Goal: Transaction & Acquisition: Purchase product/service

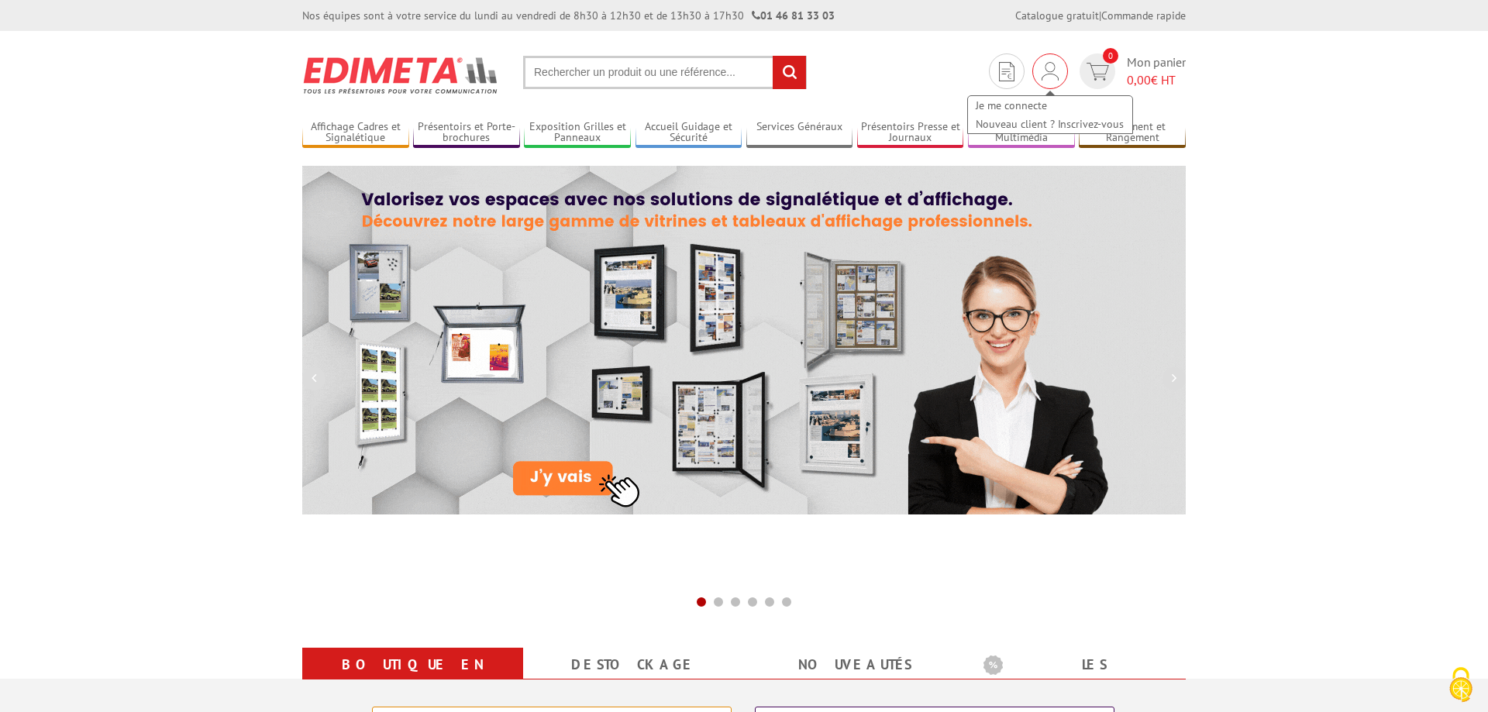
click at [1064, 78] on div "Je me connecte Nouveau client ? Inscrivez-vous" at bounding box center [1050, 71] width 36 height 36
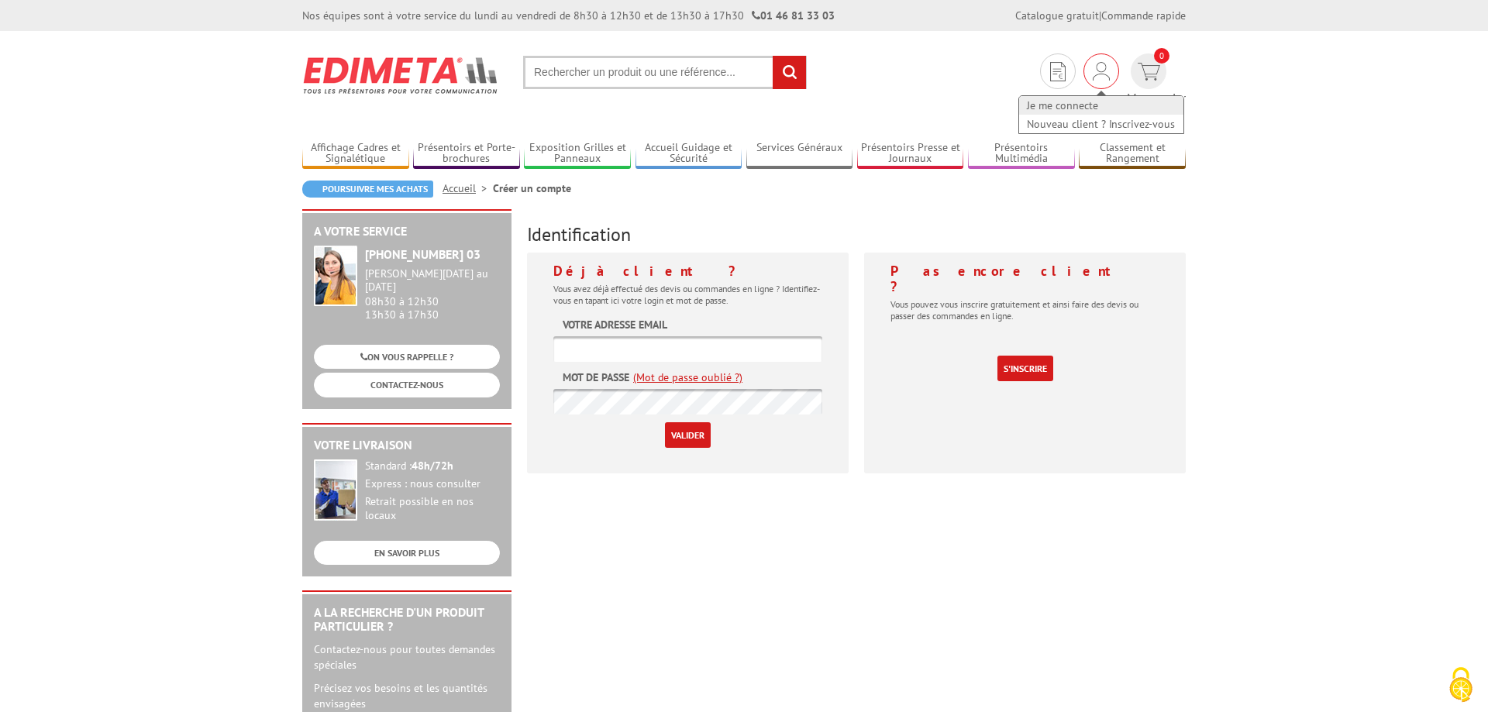
click at [1050, 104] on link "Je me connecte" at bounding box center [1101, 105] width 164 height 19
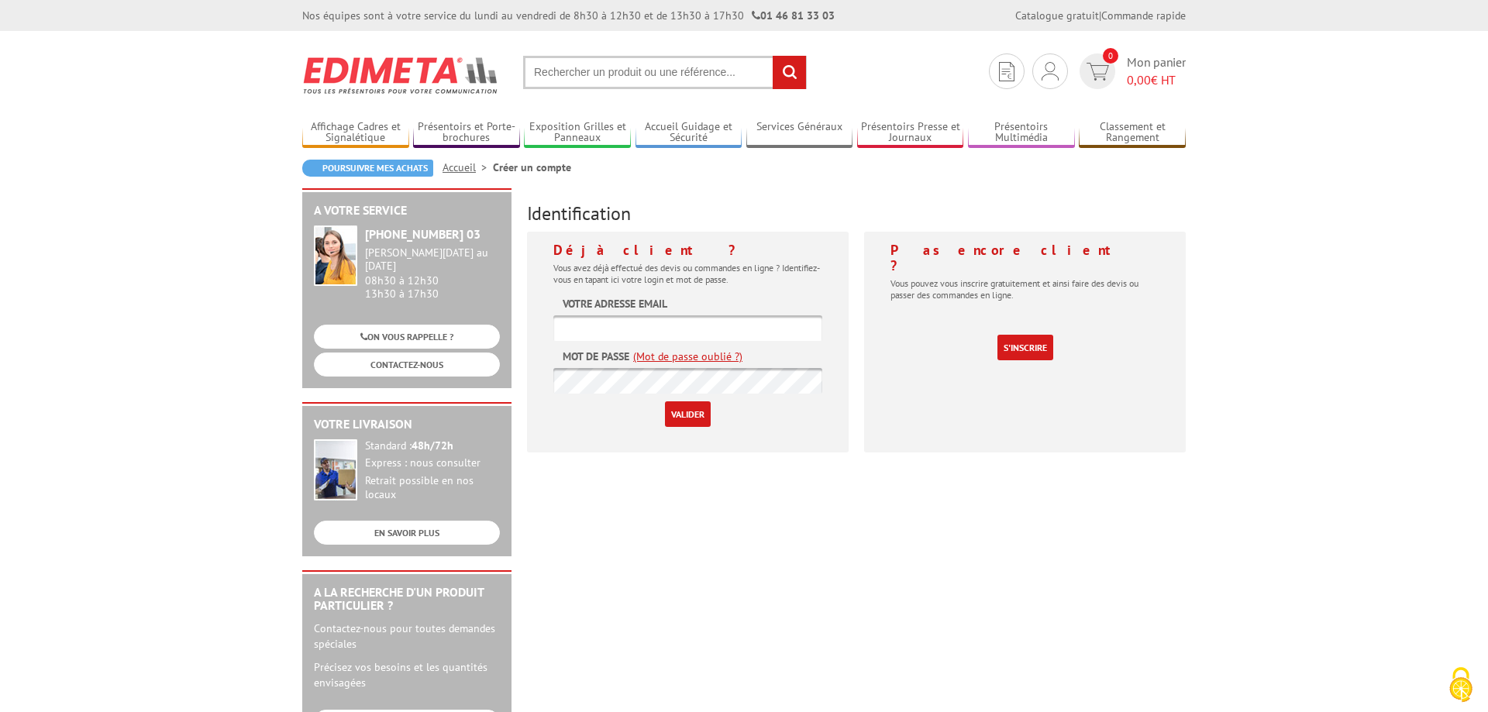
click at [774, 337] on input "text" at bounding box center [687, 328] width 269 height 26
paste input "florence.maudouit@saint-ave.fr"
type input "florence.maudouit@saint-ave.fr"
click at [703, 414] on input "Valider" at bounding box center [688, 415] width 46 height 26
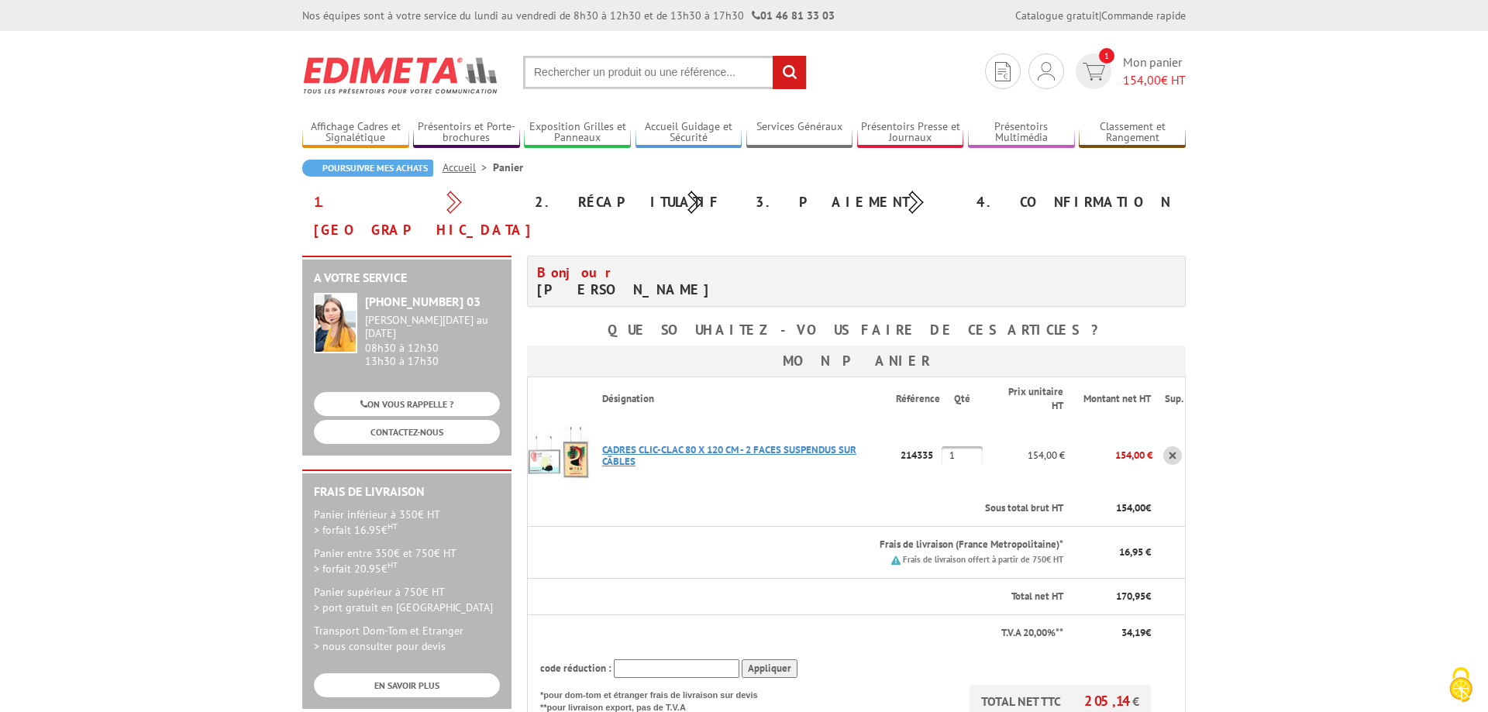
click at [767, 443] on link "CADRES CLIC-CLAC 80 X 120 CM - 2 FACES SUSPENDUS SUR CâBLES" at bounding box center [729, 455] width 254 height 25
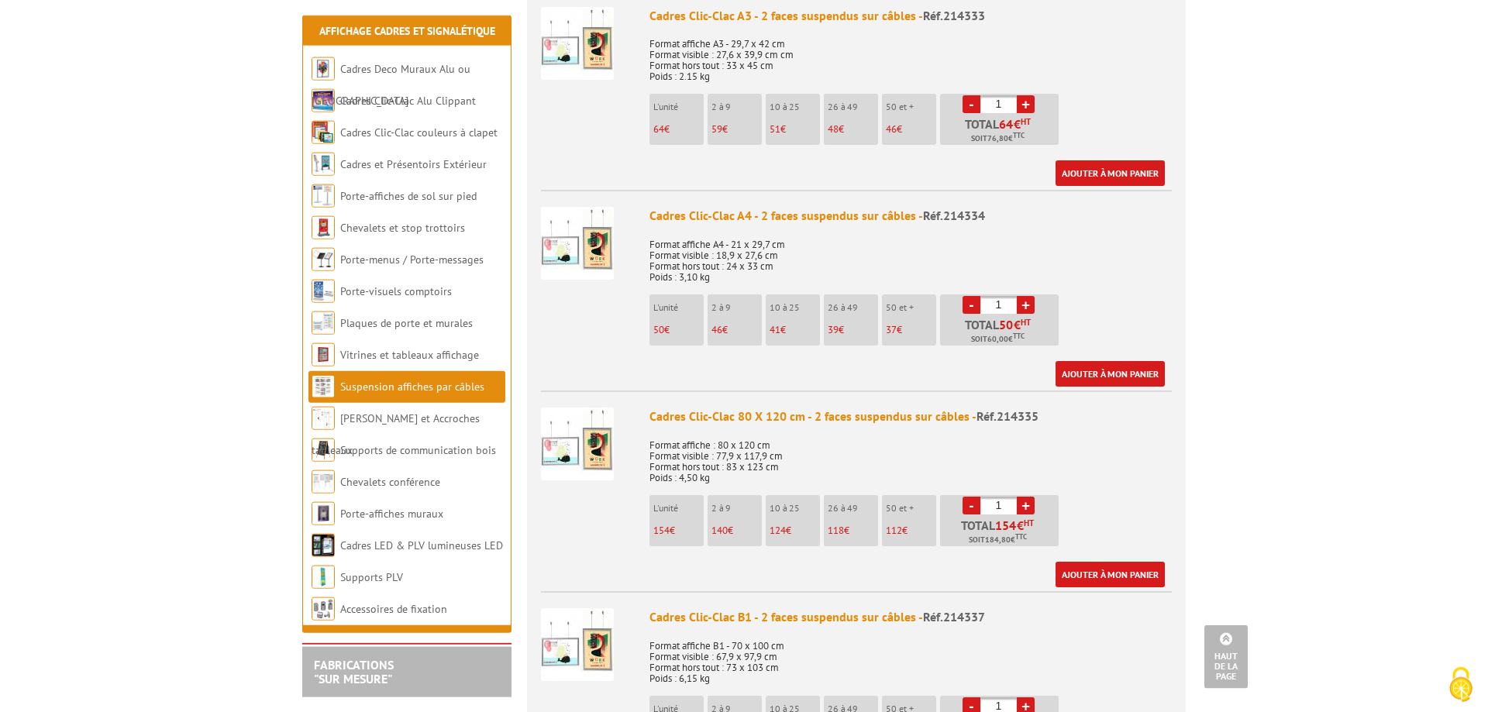
scroll to position [1265, 0]
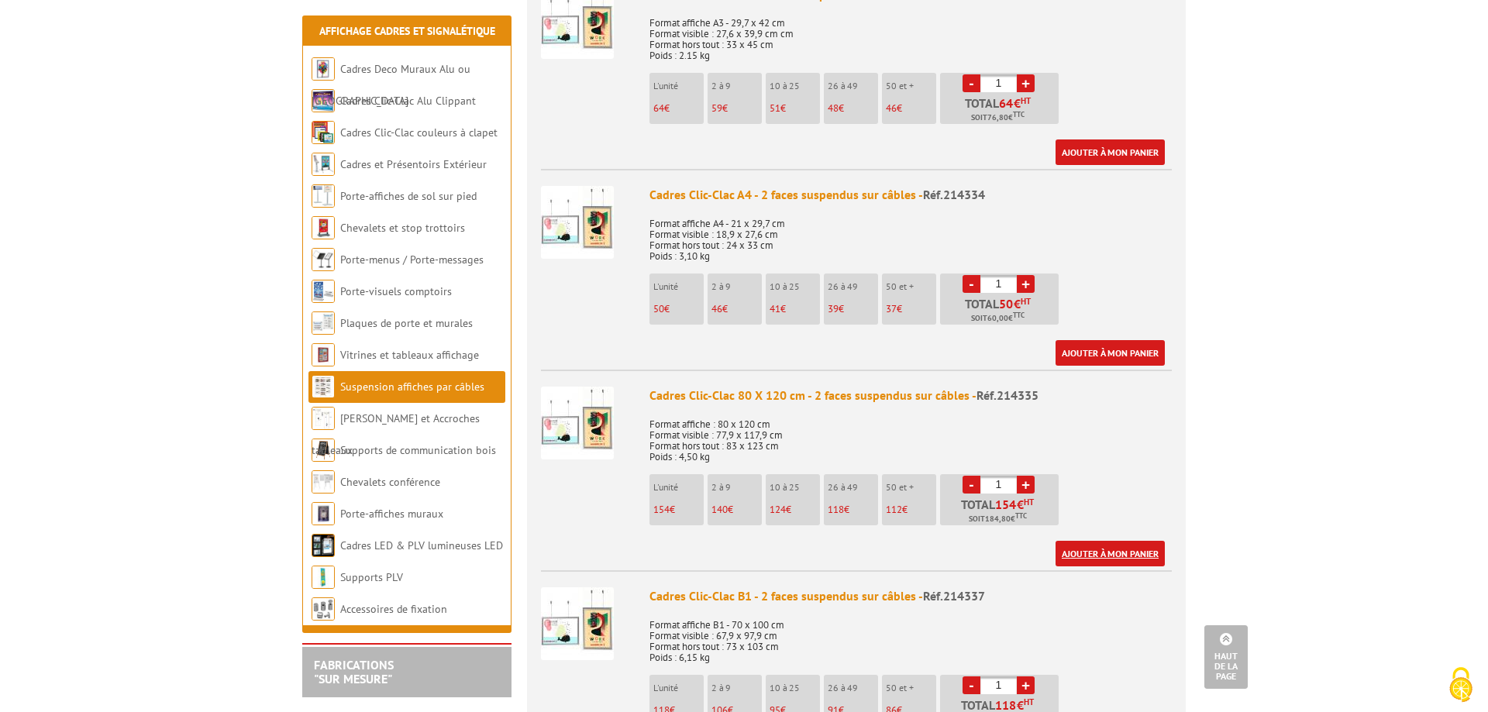
click at [1087, 557] on link "Ajouter à mon panier" at bounding box center [1110, 554] width 109 height 26
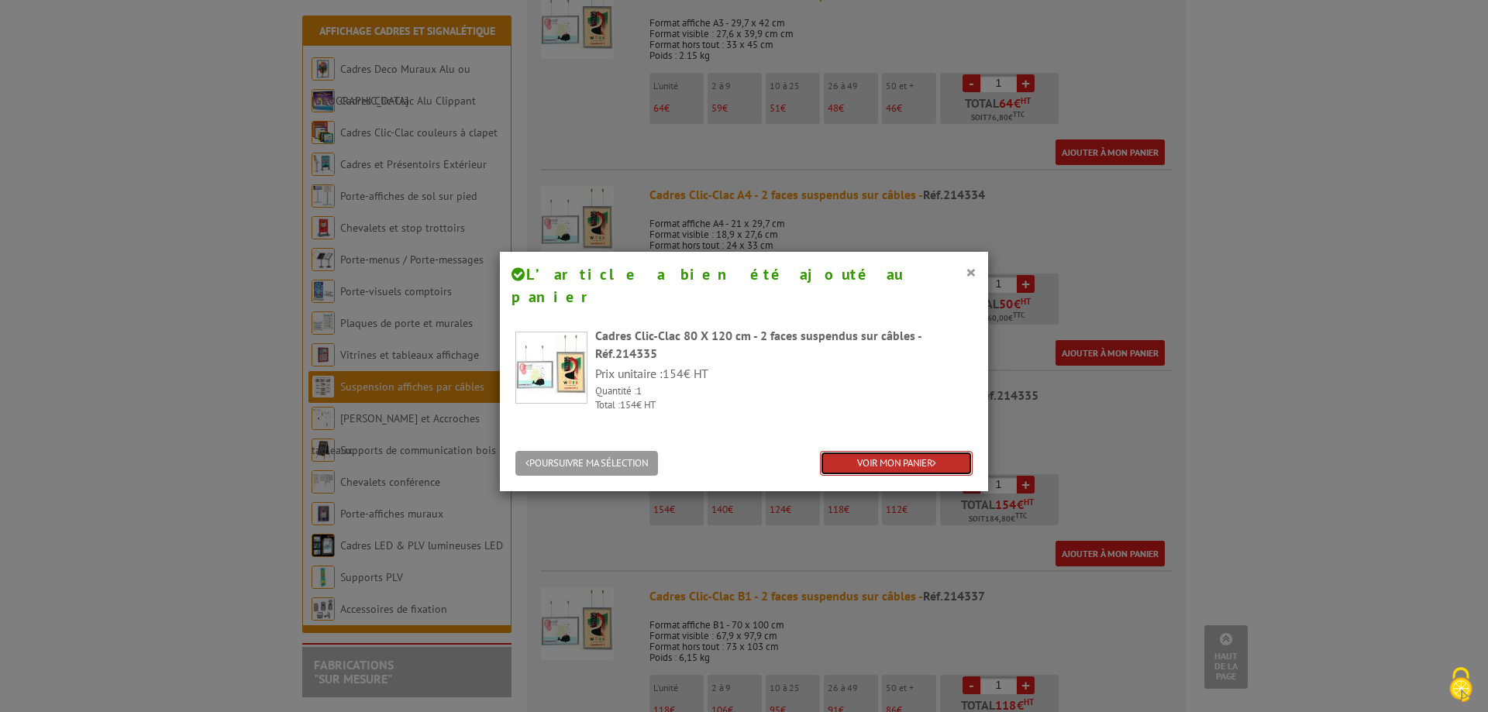
click at [880, 451] on link "VOIR MON PANIER" at bounding box center [896, 464] width 153 height 26
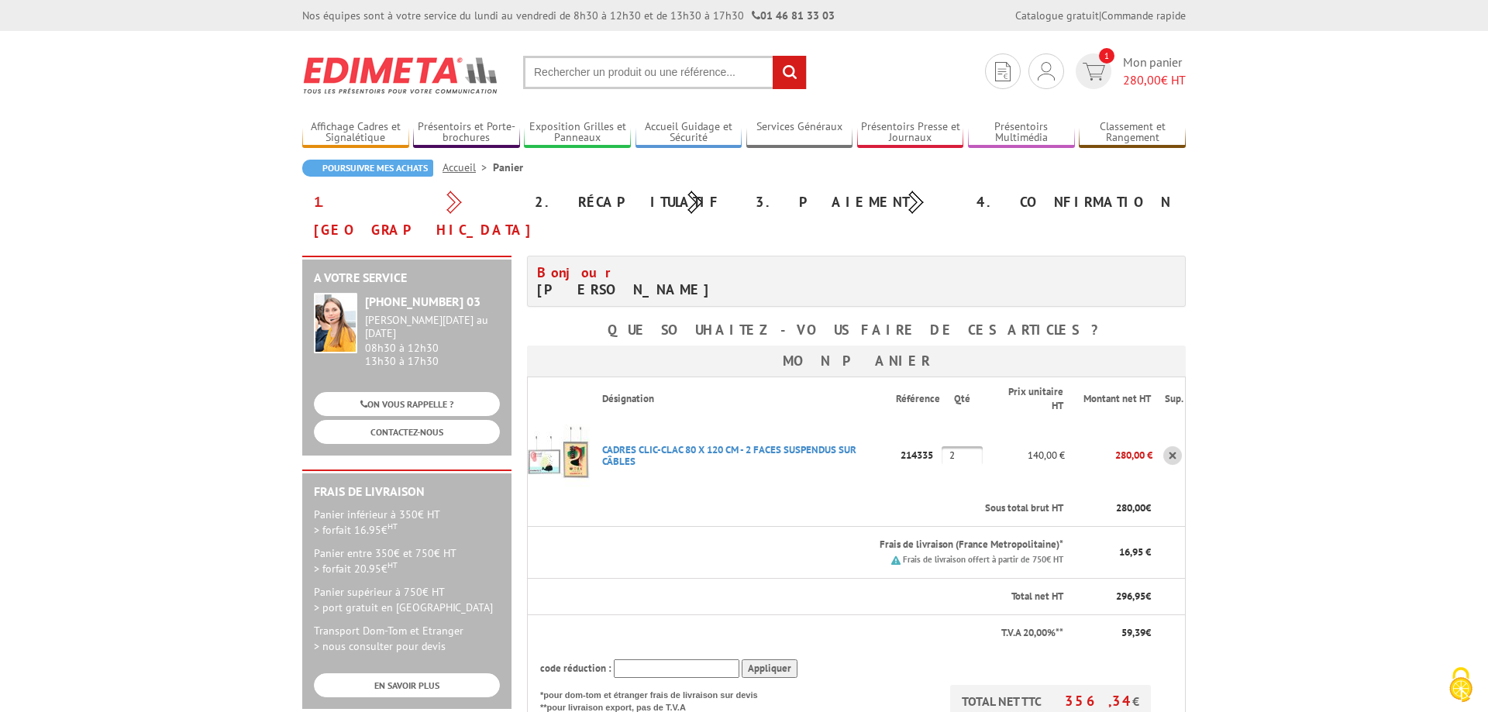
drag, startPoint x: 966, startPoint y: 429, endPoint x: 946, endPoint y: 428, distance: 19.4
click at [946, 446] on input "2" at bounding box center [962, 455] width 41 height 19
type input "1"
click at [1306, 463] on body "Nos équipes sont à votre service du lundi au vendredi de 8h30 à 12h30 et de 13h…" at bounding box center [744, 670] width 1488 height 1341
click at [720, 443] on link "CADRES CLIC-CLAC 80 X 120 CM - 2 FACES SUSPENDUS SUR CâBLES" at bounding box center [729, 455] width 254 height 25
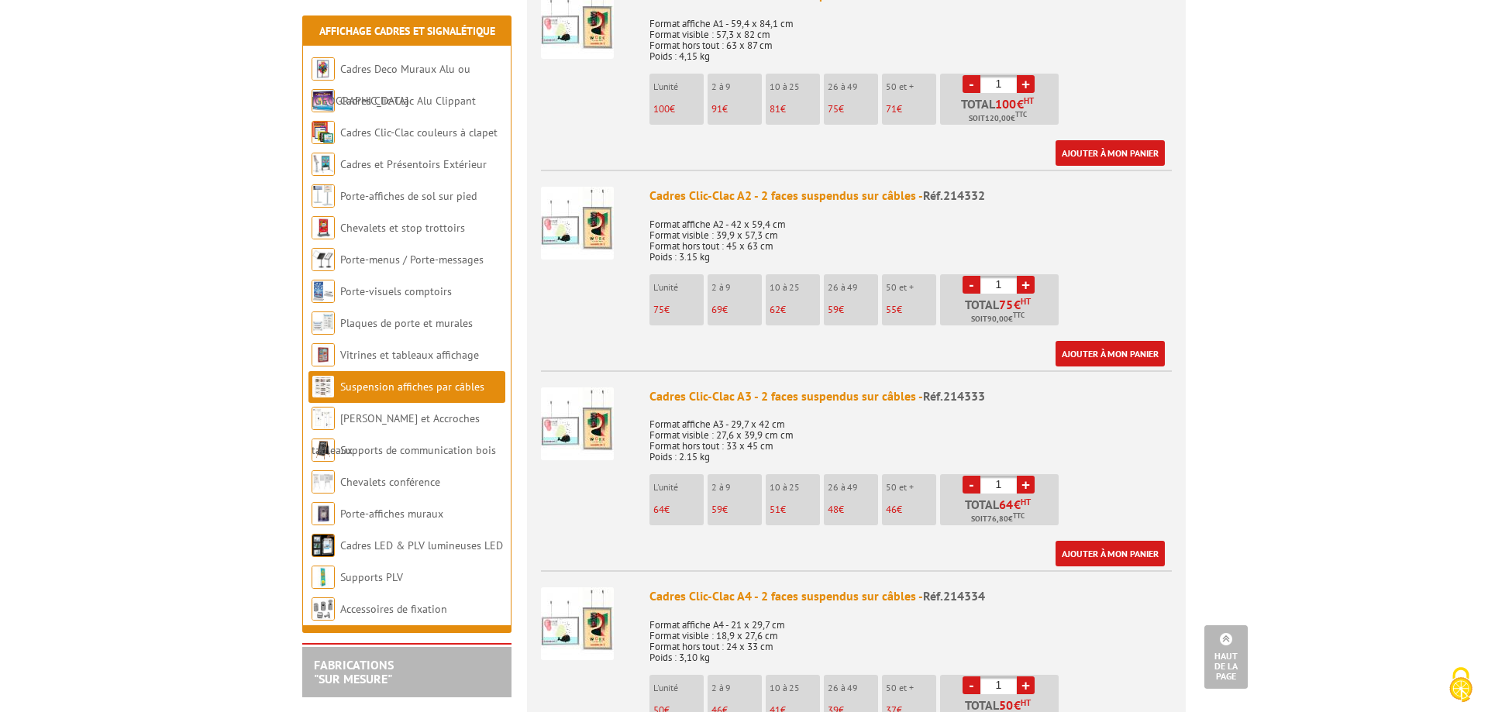
scroll to position [870, 0]
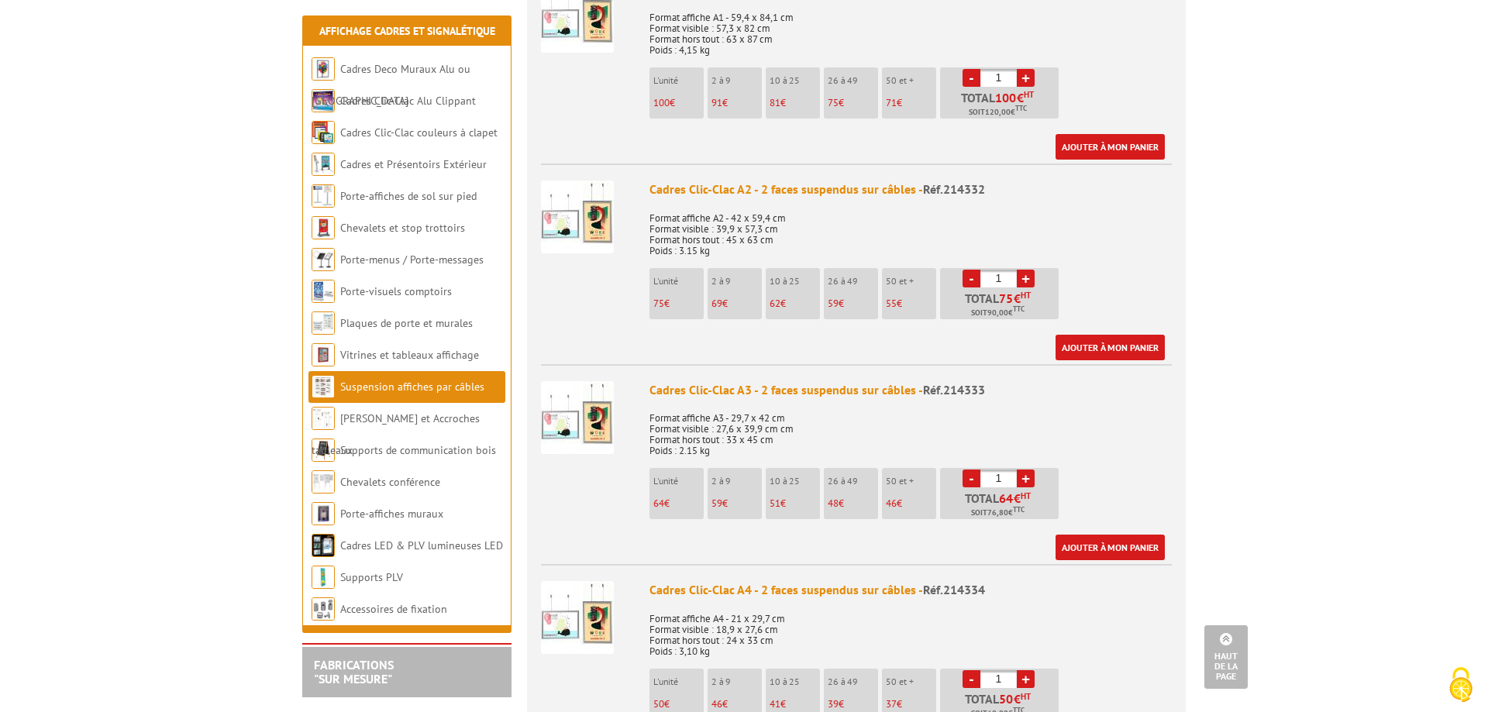
click at [1027, 479] on link "+" at bounding box center [1026, 479] width 18 height 18
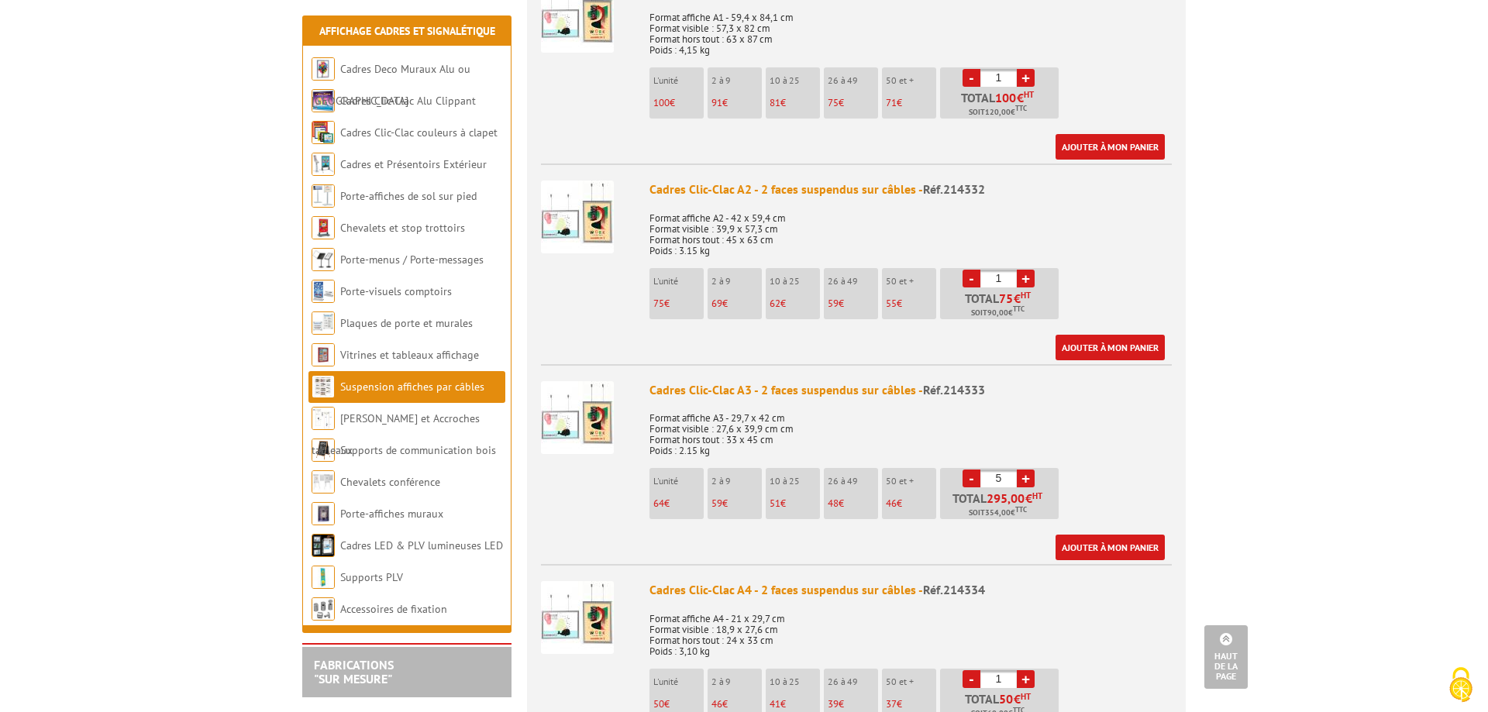
type input "6"
click at [1106, 546] on link "Ajouter à mon panier" at bounding box center [1110, 548] width 109 height 26
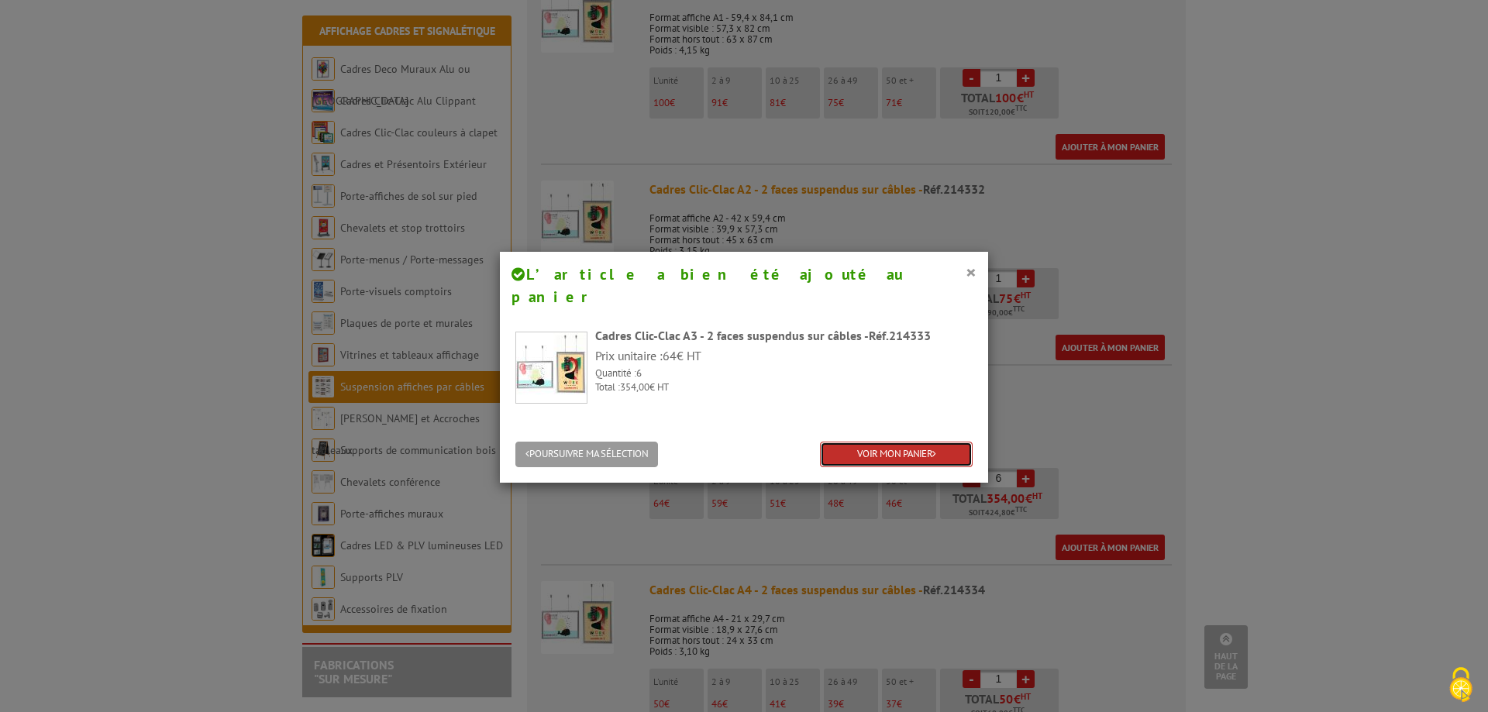
click at [901, 442] on link "VOIR MON PANIER" at bounding box center [896, 455] width 153 height 26
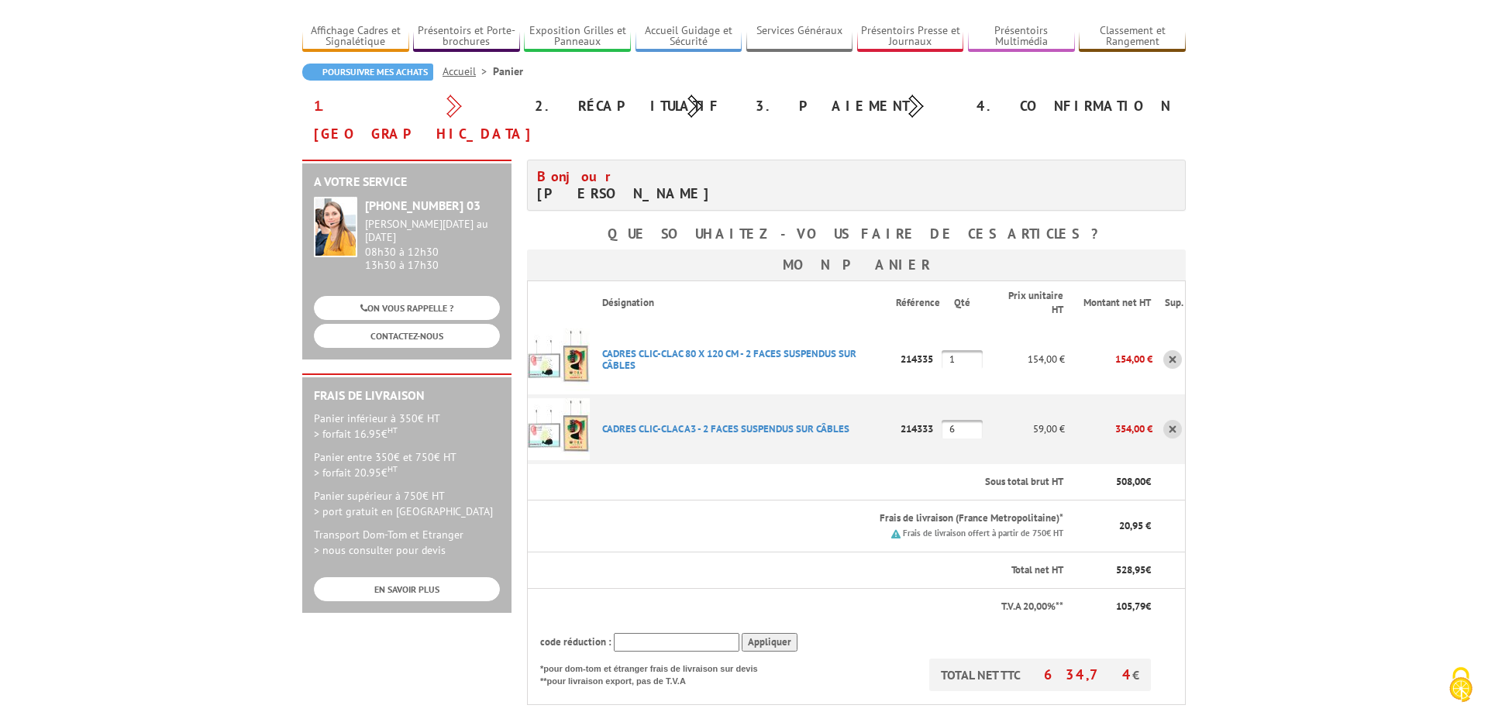
scroll to position [158, 0]
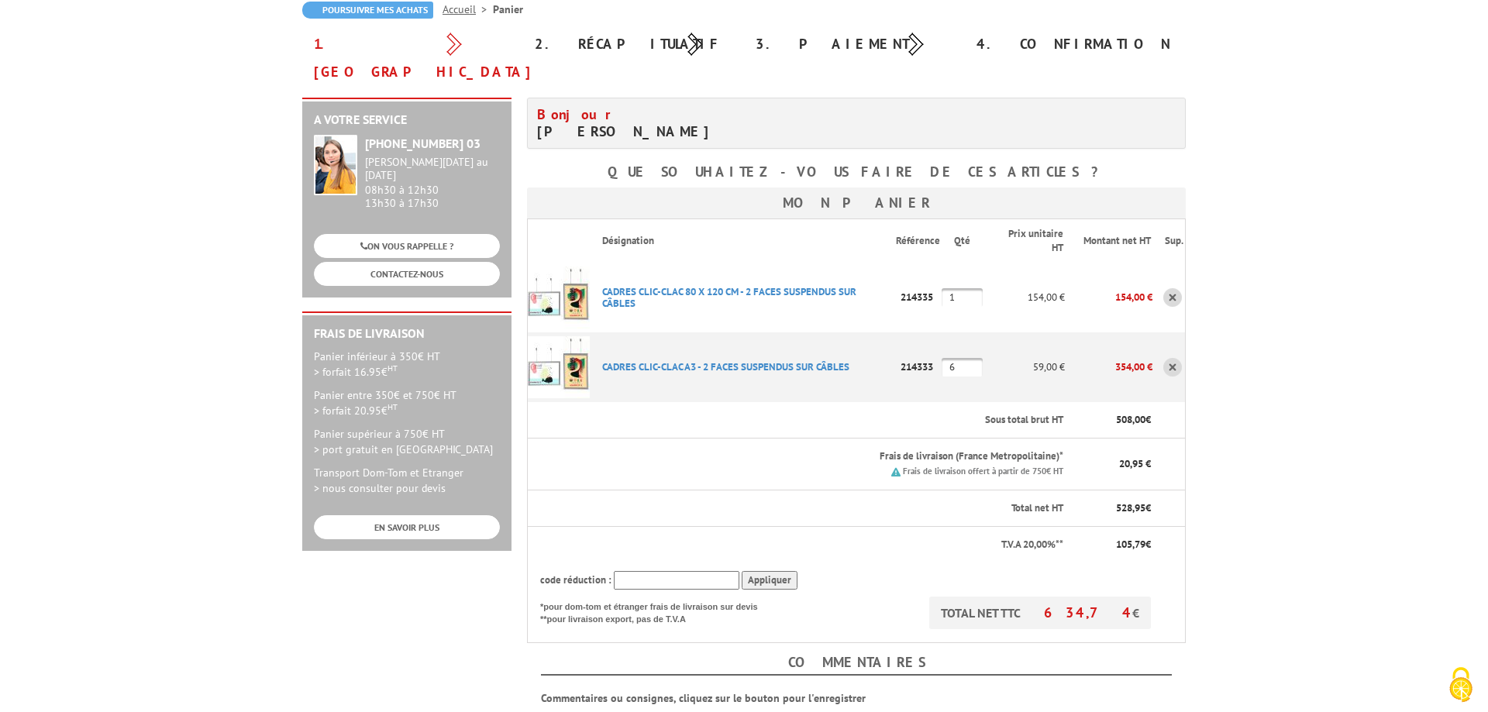
drag, startPoint x: 967, startPoint y: 338, endPoint x: 916, endPoint y: 335, distance: 51.3
click at [942, 358] on input "6" at bounding box center [962, 367] width 41 height 19
type input "7"
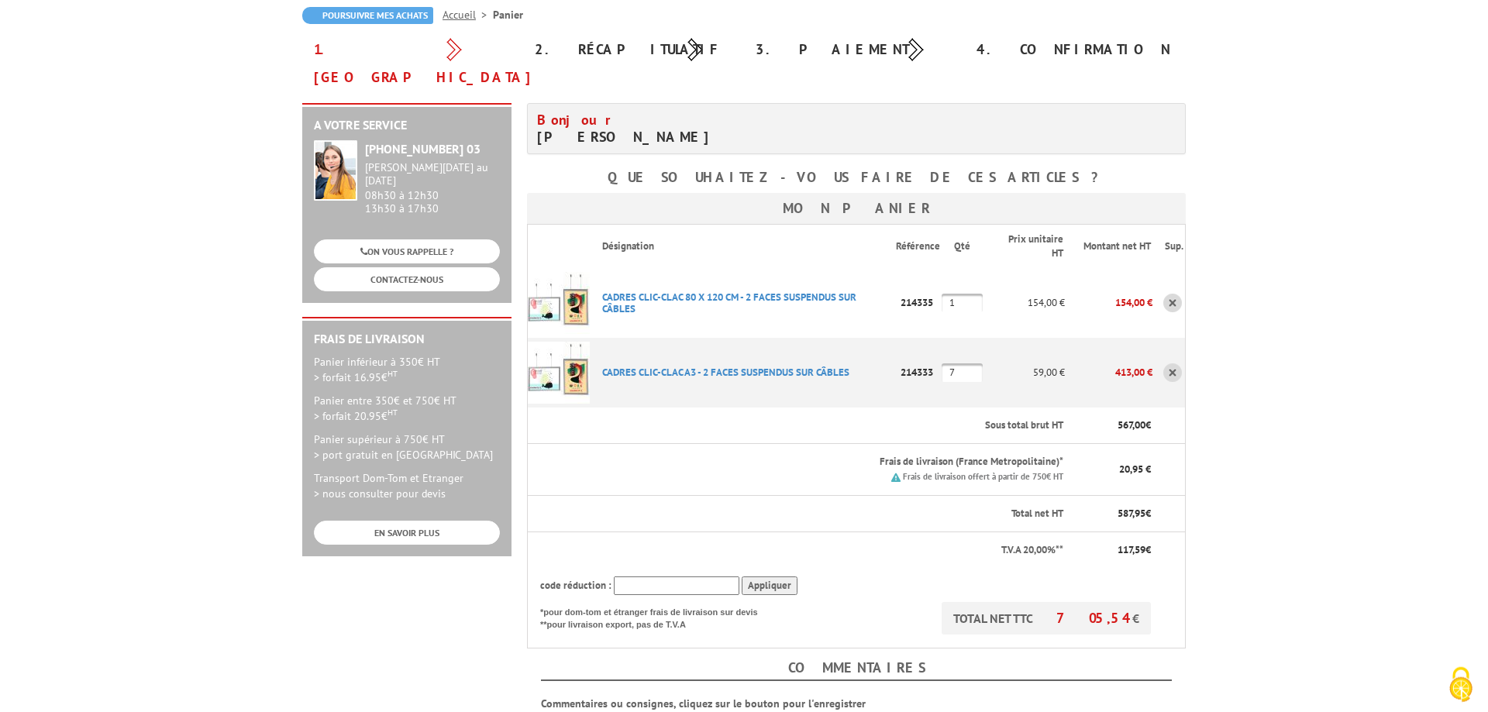
scroll to position [158, 0]
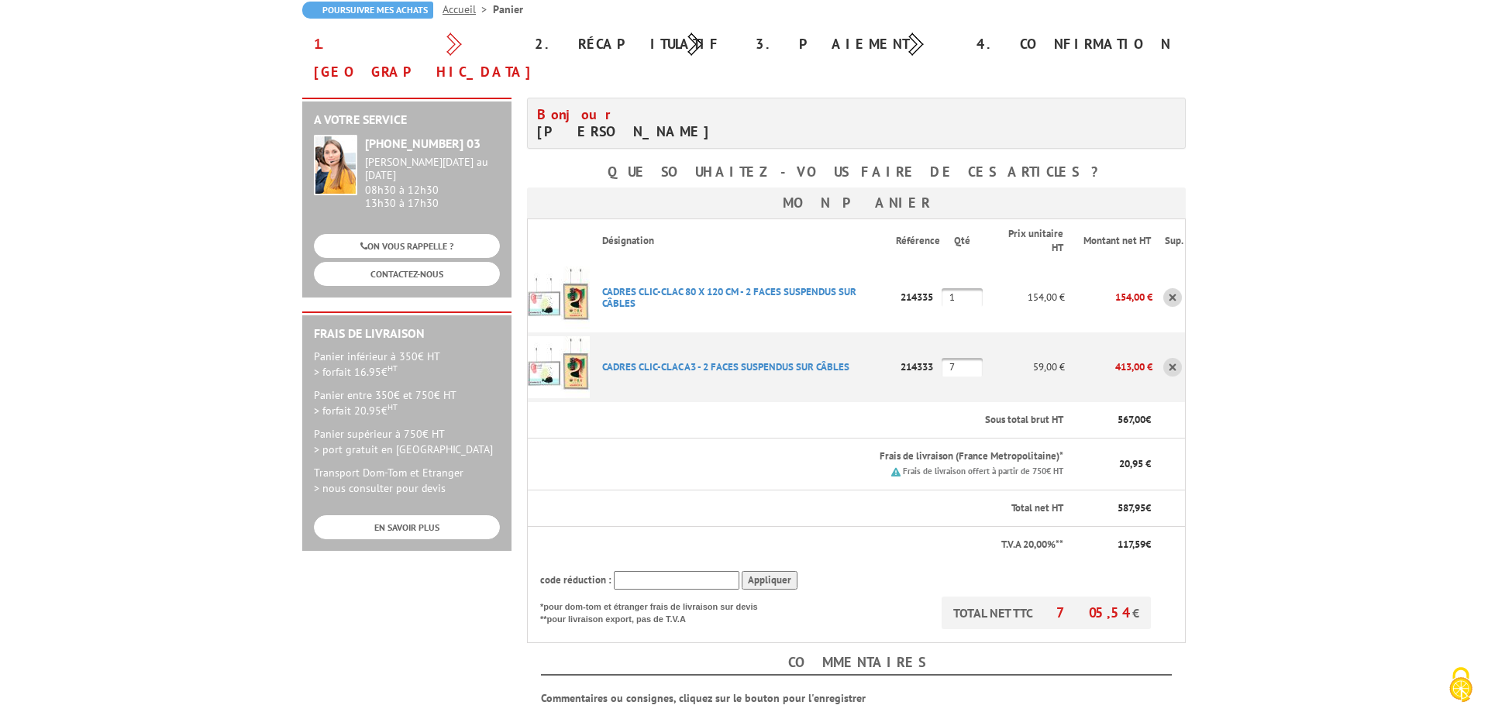
drag, startPoint x: 966, startPoint y: 340, endPoint x: 933, endPoint y: 340, distance: 32.6
click at [942, 358] on input "7" at bounding box center [962, 367] width 41 height 19
click at [1277, 397] on body "Nos équipes sont à votre service du lundi au vendredi de 8h30 à 12h30 et de 13h…" at bounding box center [744, 558] width 1488 height 1432
click at [1291, 417] on body "Nos équipes sont à votre service du lundi au vendredi de 8h30 à 12h30 et de 13h…" at bounding box center [744, 558] width 1488 height 1432
drag, startPoint x: 963, startPoint y: 341, endPoint x: 950, endPoint y: 341, distance: 13.2
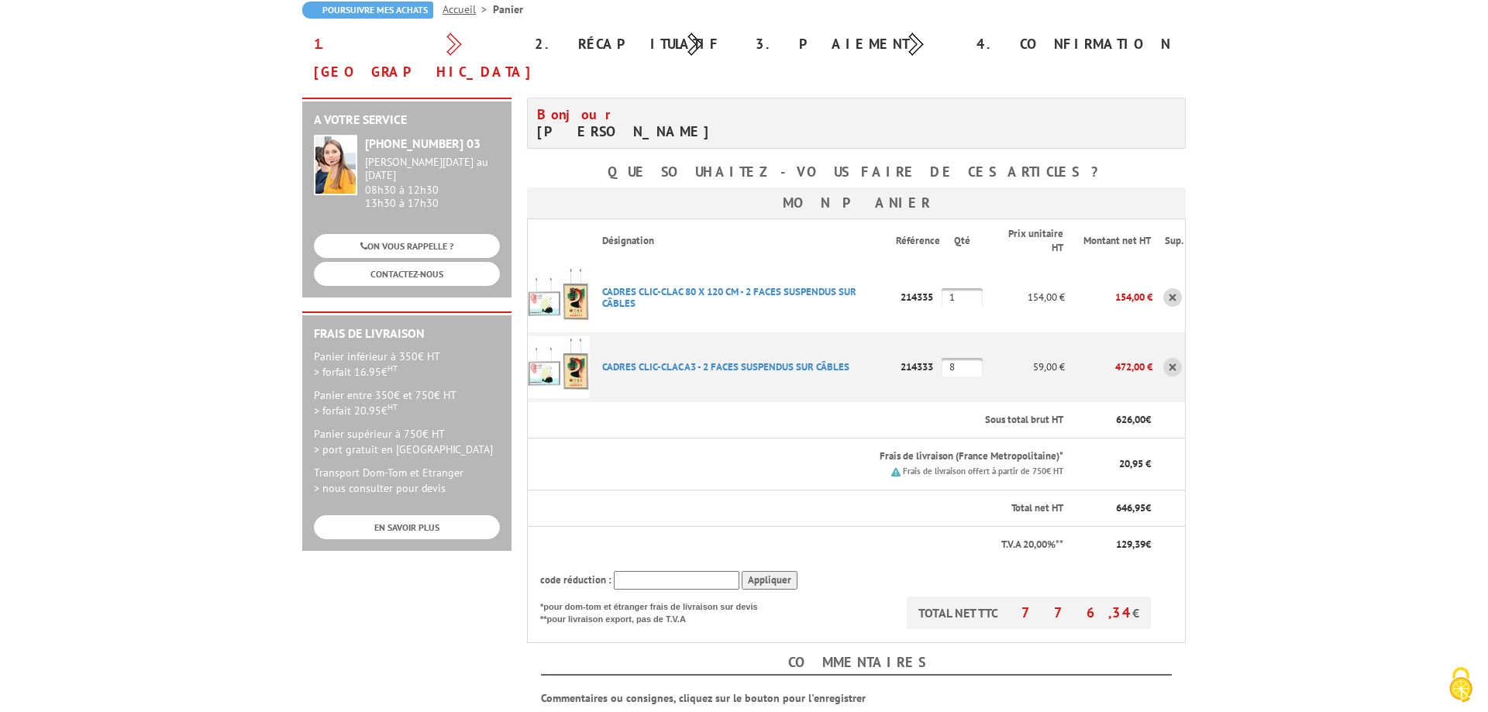
click at [950, 358] on input "8" at bounding box center [962, 367] width 41 height 19
click at [1357, 441] on body "Nos équipes sont à votre service du lundi au vendredi de 8h30 à 12h30 et de 13h…" at bounding box center [744, 558] width 1488 height 1432
drag, startPoint x: 959, startPoint y: 337, endPoint x: 933, endPoint y: 339, distance: 25.6
click at [942, 358] on input "9" at bounding box center [962, 367] width 41 height 19
type input "8"
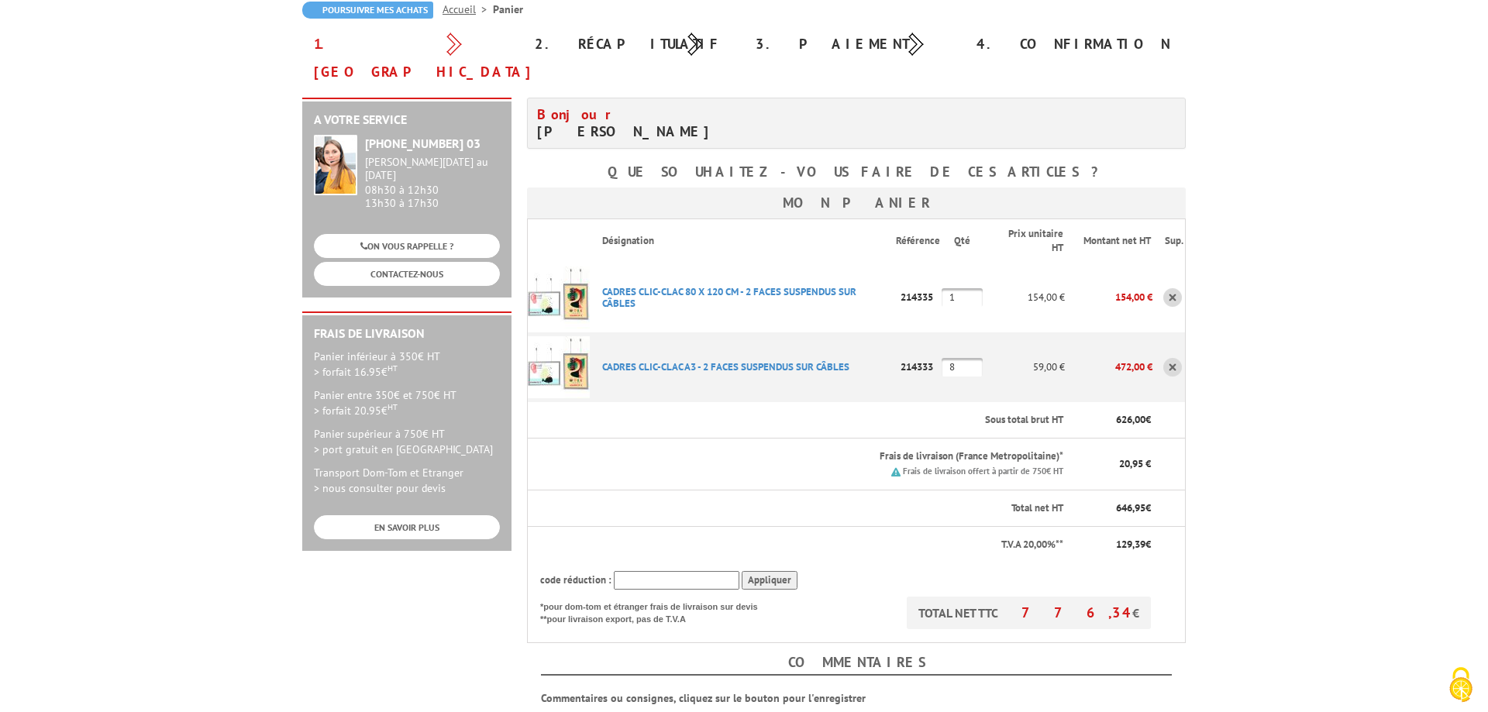
click at [1283, 359] on body "Nos équipes sont à votre service du lundi au vendredi de 8h30 à 12h30 et de 13h…" at bounding box center [744, 558] width 1488 height 1432
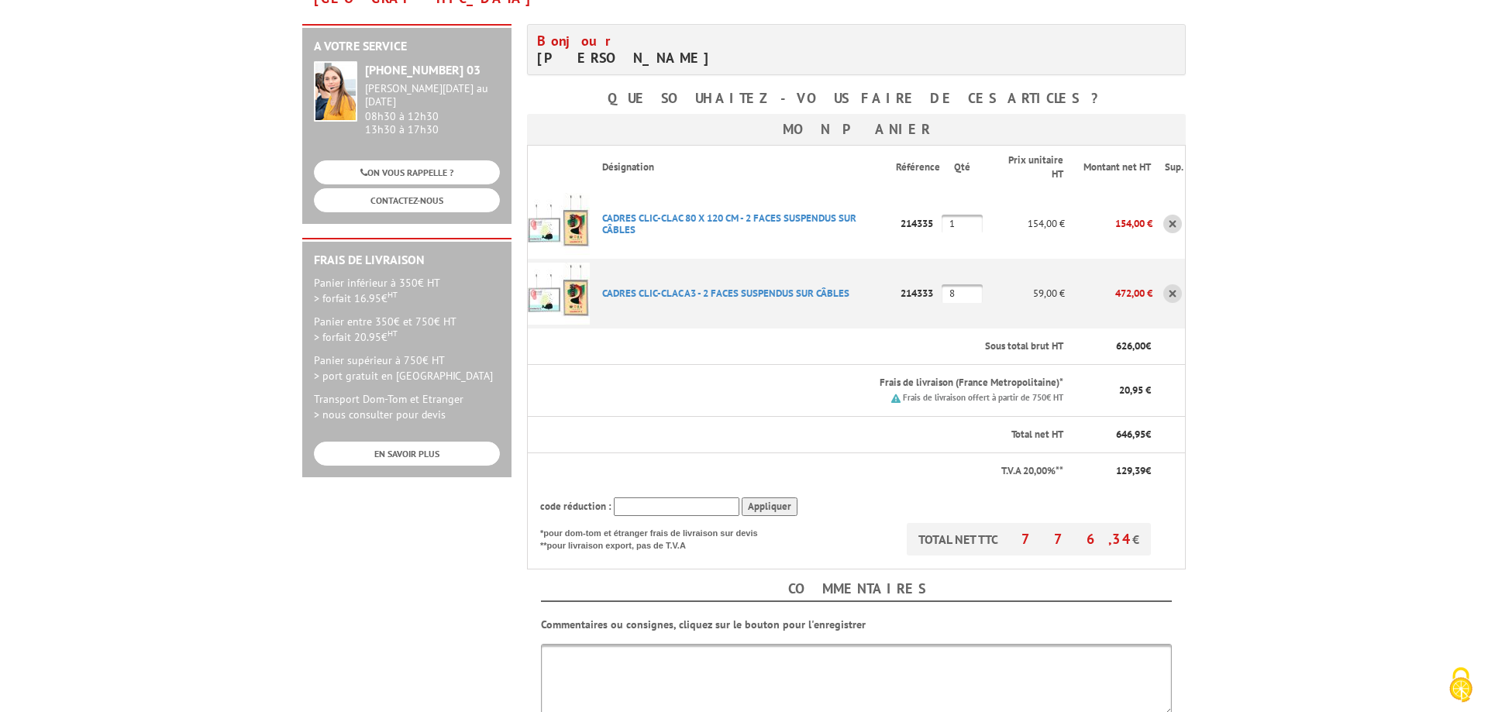
scroll to position [237, 0]
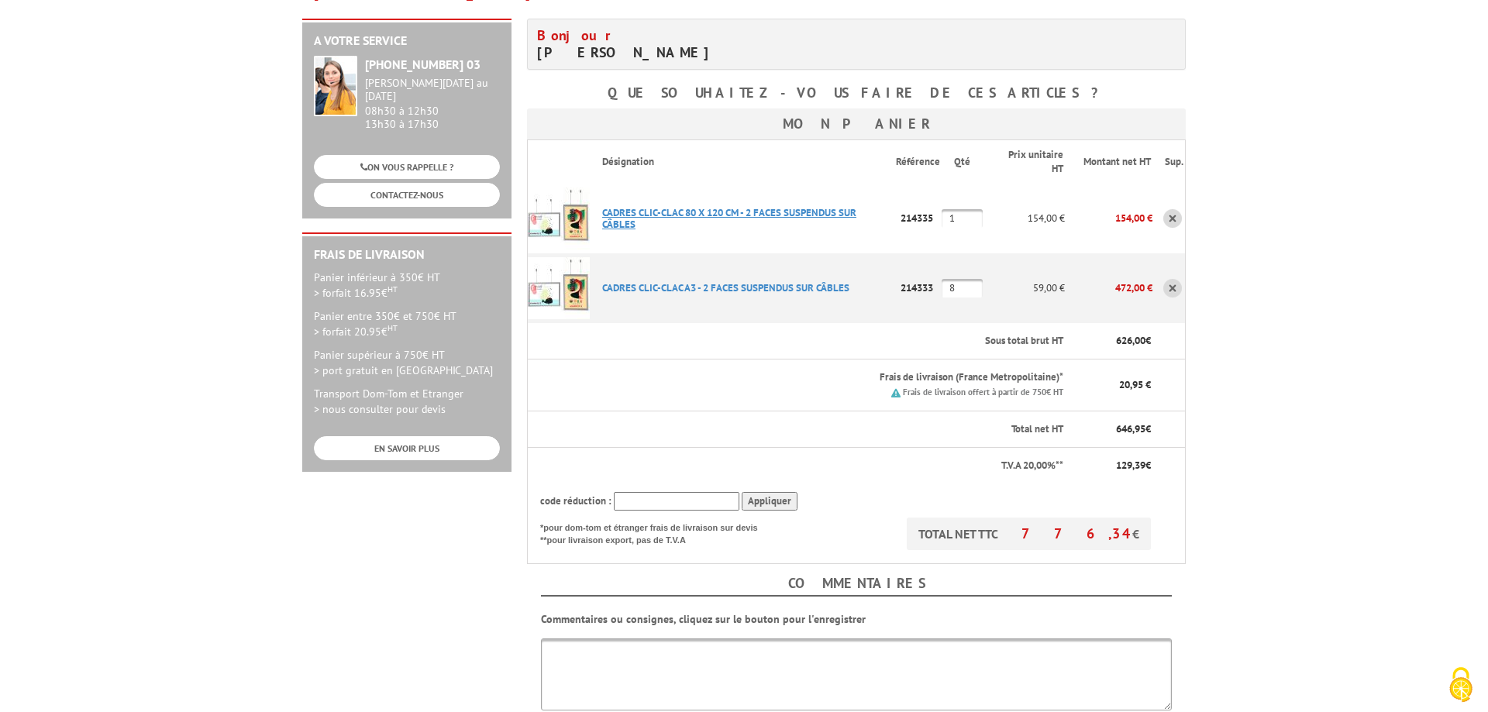
click at [757, 206] on link "CADRES CLIC-CLAC 80 X 120 CM - 2 FACES SUSPENDUS SUR CâBLES" at bounding box center [729, 218] width 254 height 25
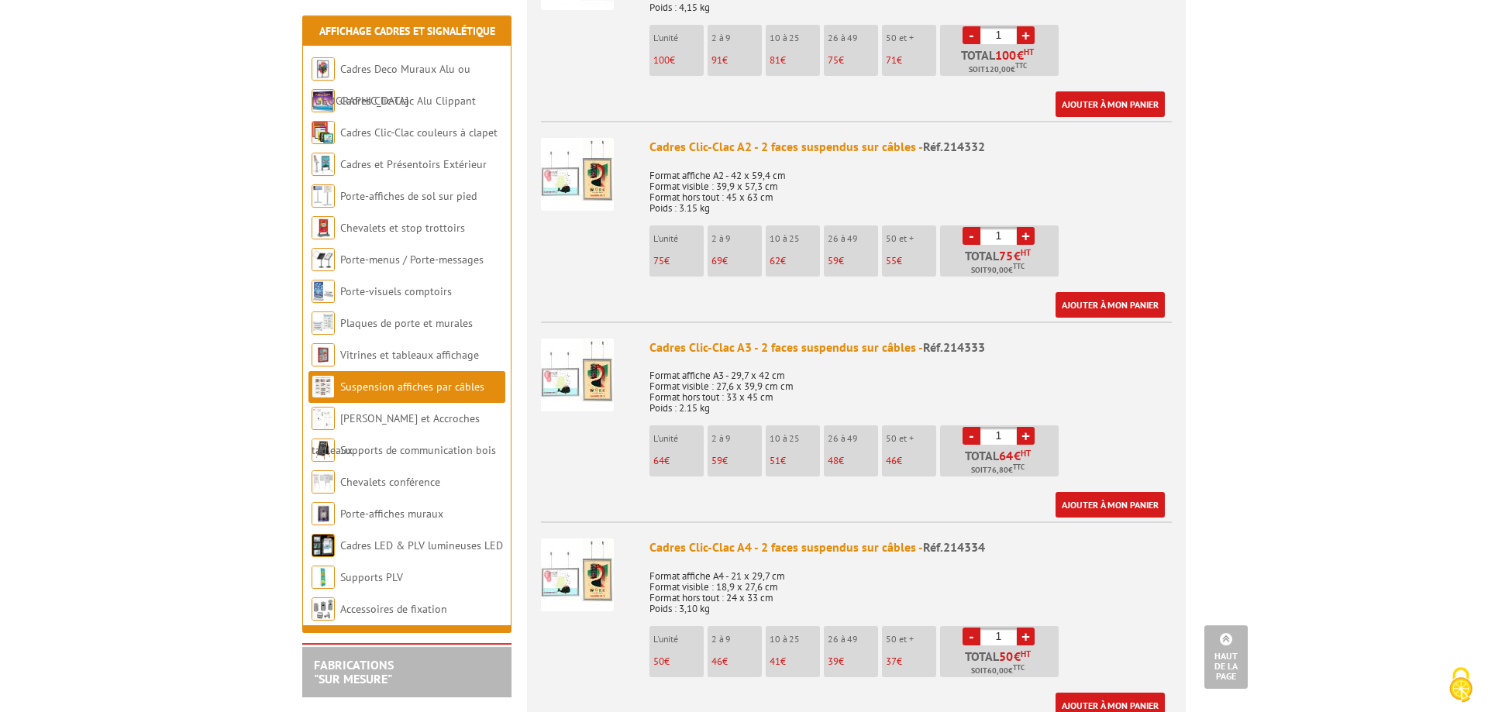
scroll to position [949, 0]
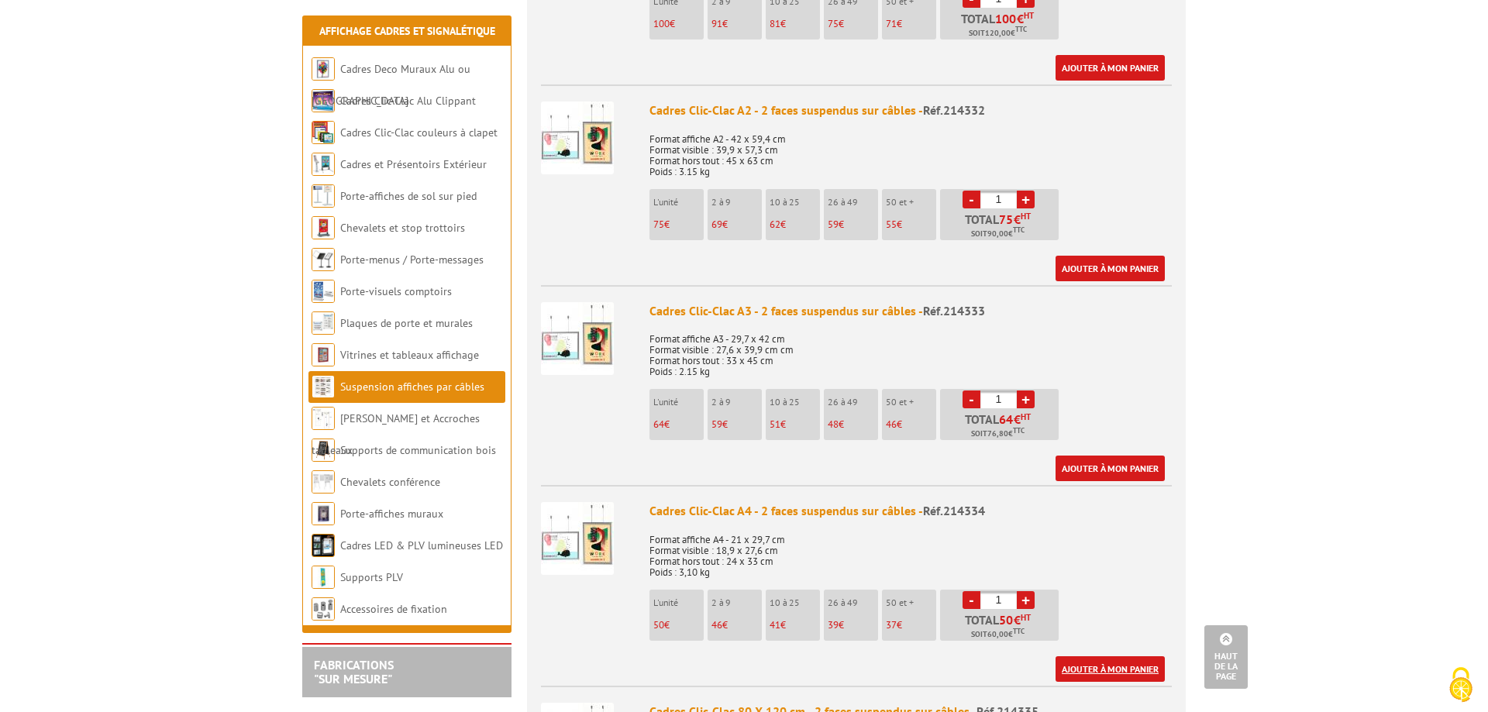
click at [1078, 664] on link "Ajouter à mon panier" at bounding box center [1110, 670] width 109 height 26
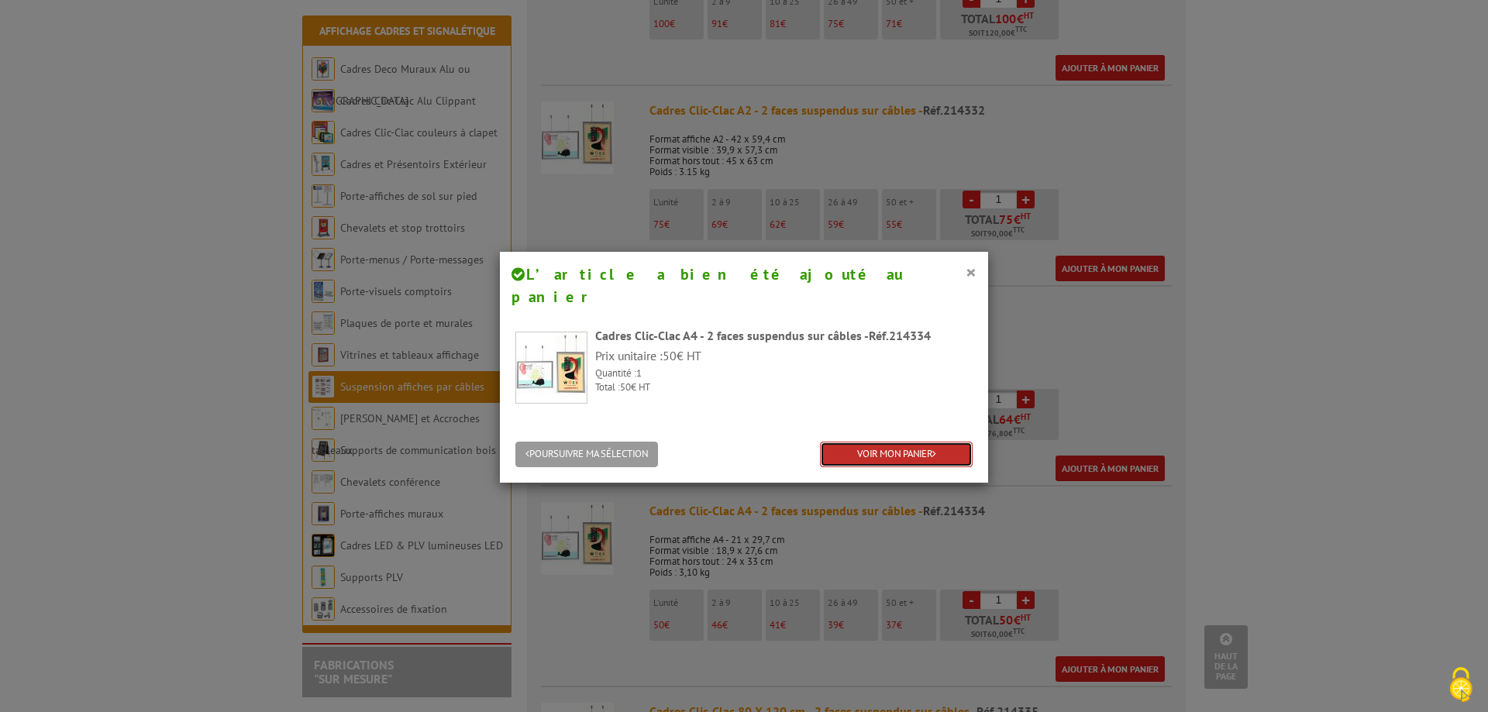
click at [891, 442] on link "VOIR MON PANIER" at bounding box center [896, 455] width 153 height 26
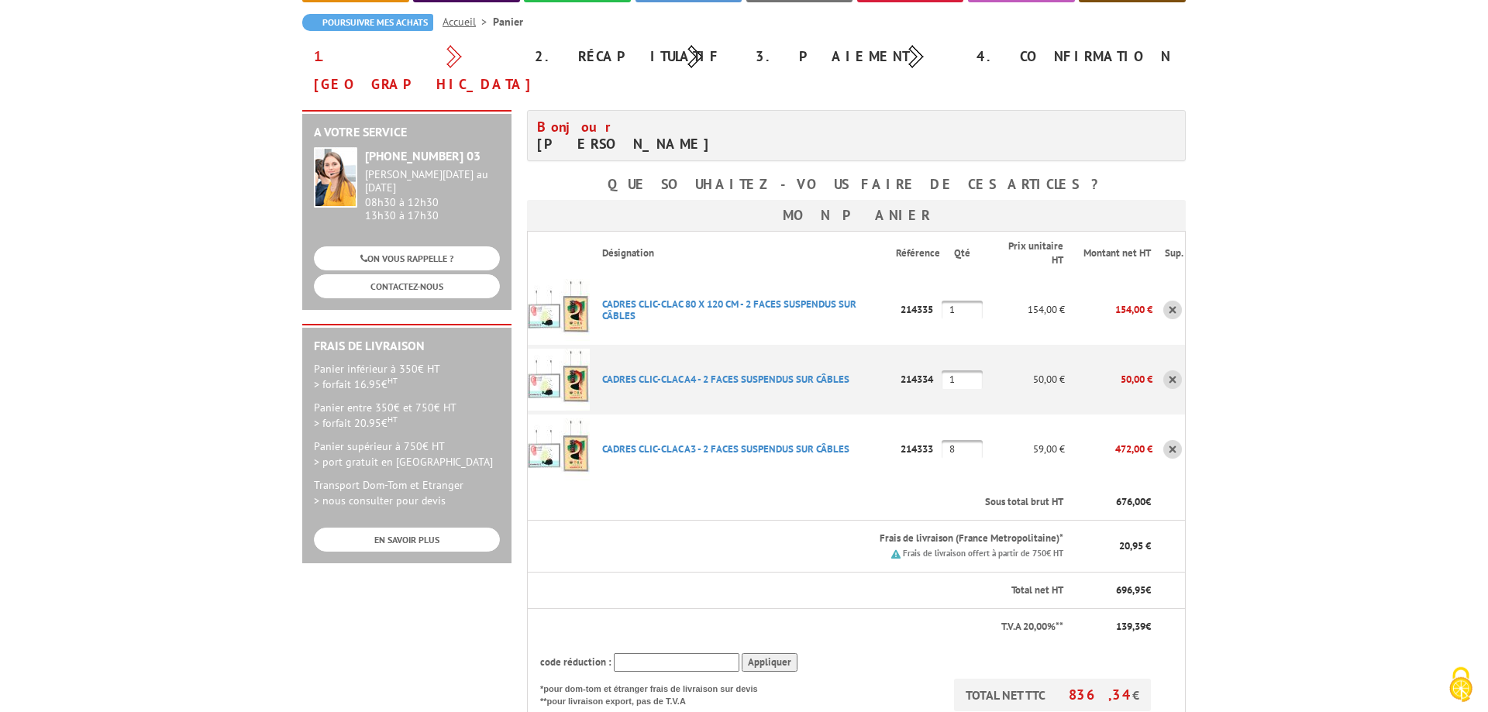
scroll to position [158, 0]
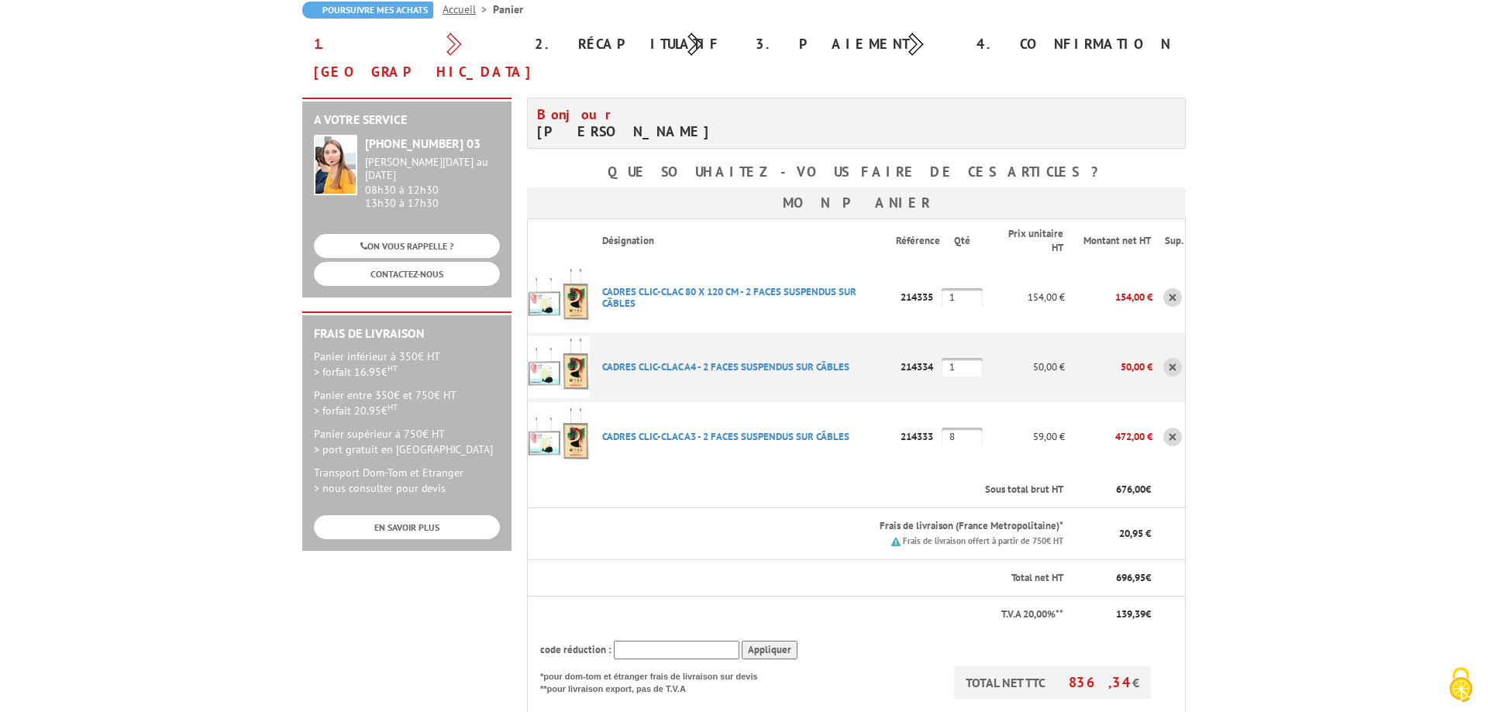
click at [1174, 358] on link at bounding box center [1172, 367] width 19 height 19
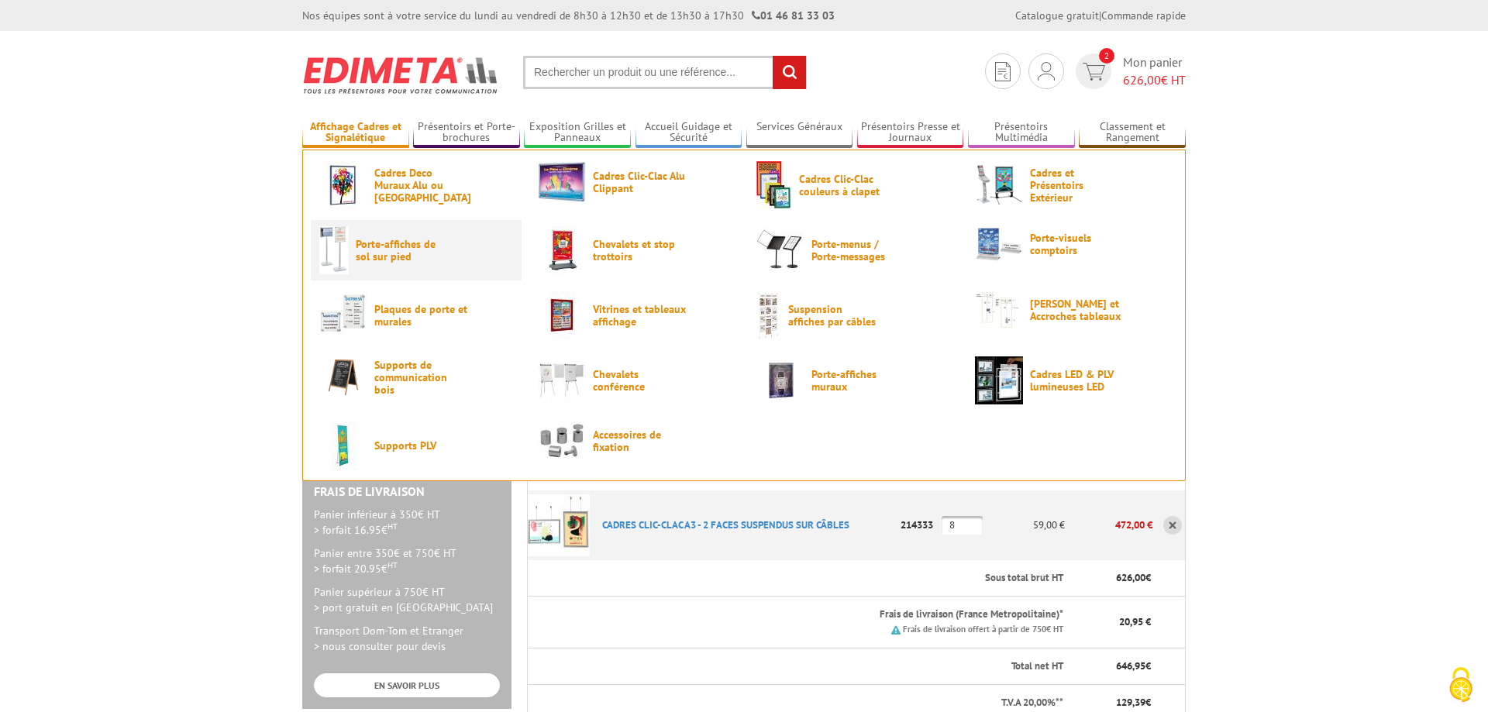
click at [397, 253] on span "Porte-affiches de sol sur pied" at bounding box center [402, 250] width 93 height 25
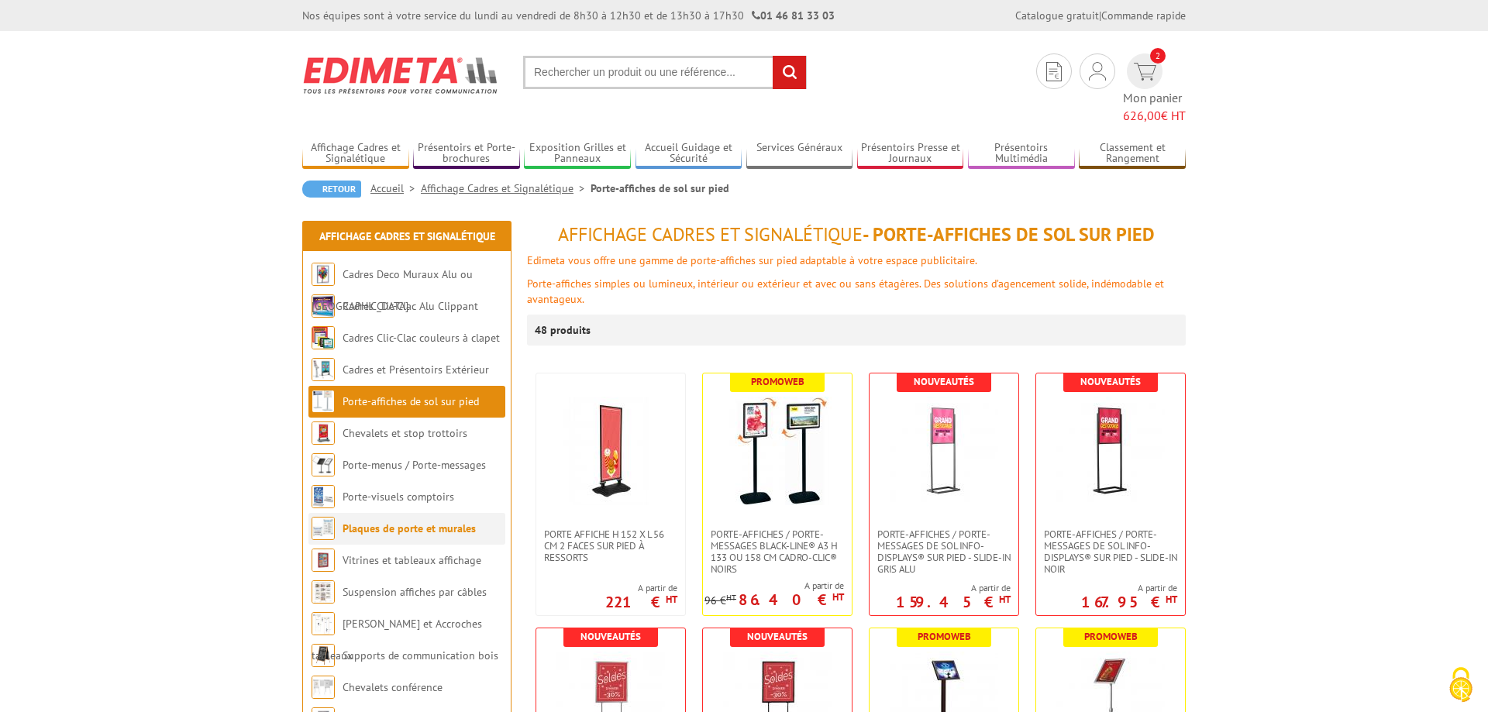
click at [377, 516] on li "Plaques de porte et murales" at bounding box center [407, 529] width 197 height 32
click at [378, 490] on link "Porte-visuels comptoirs" at bounding box center [399, 497] width 112 height 14
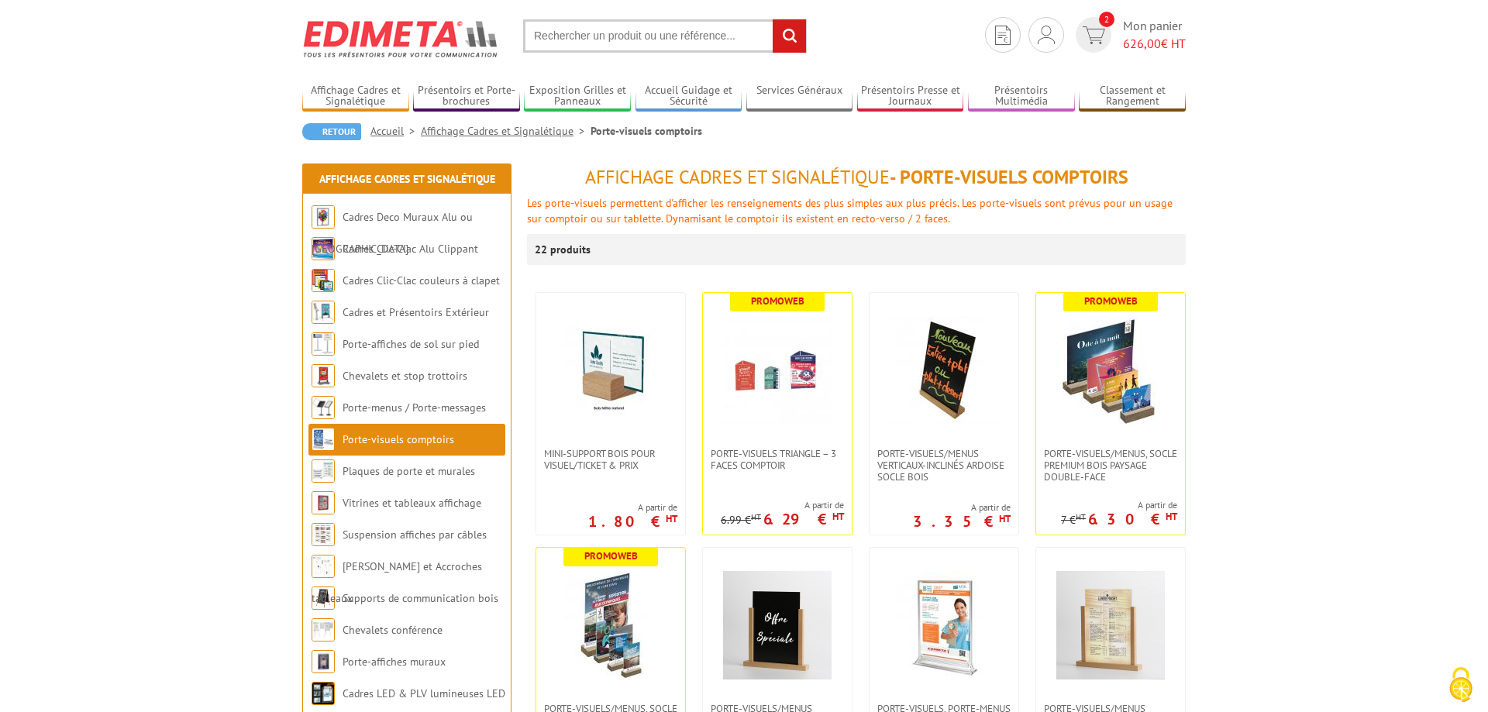
scroll to position [79, 0]
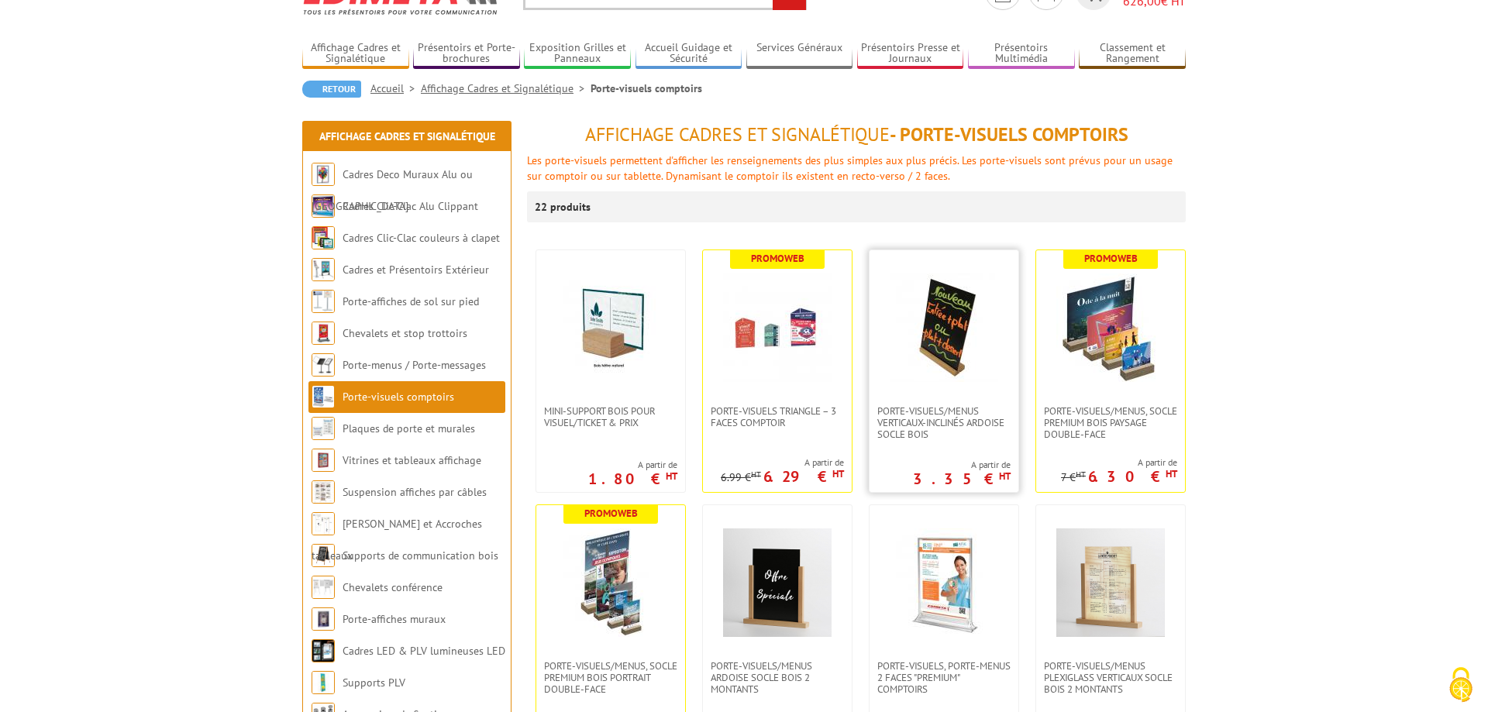
click at [956, 341] on img at bounding box center [944, 328] width 109 height 109
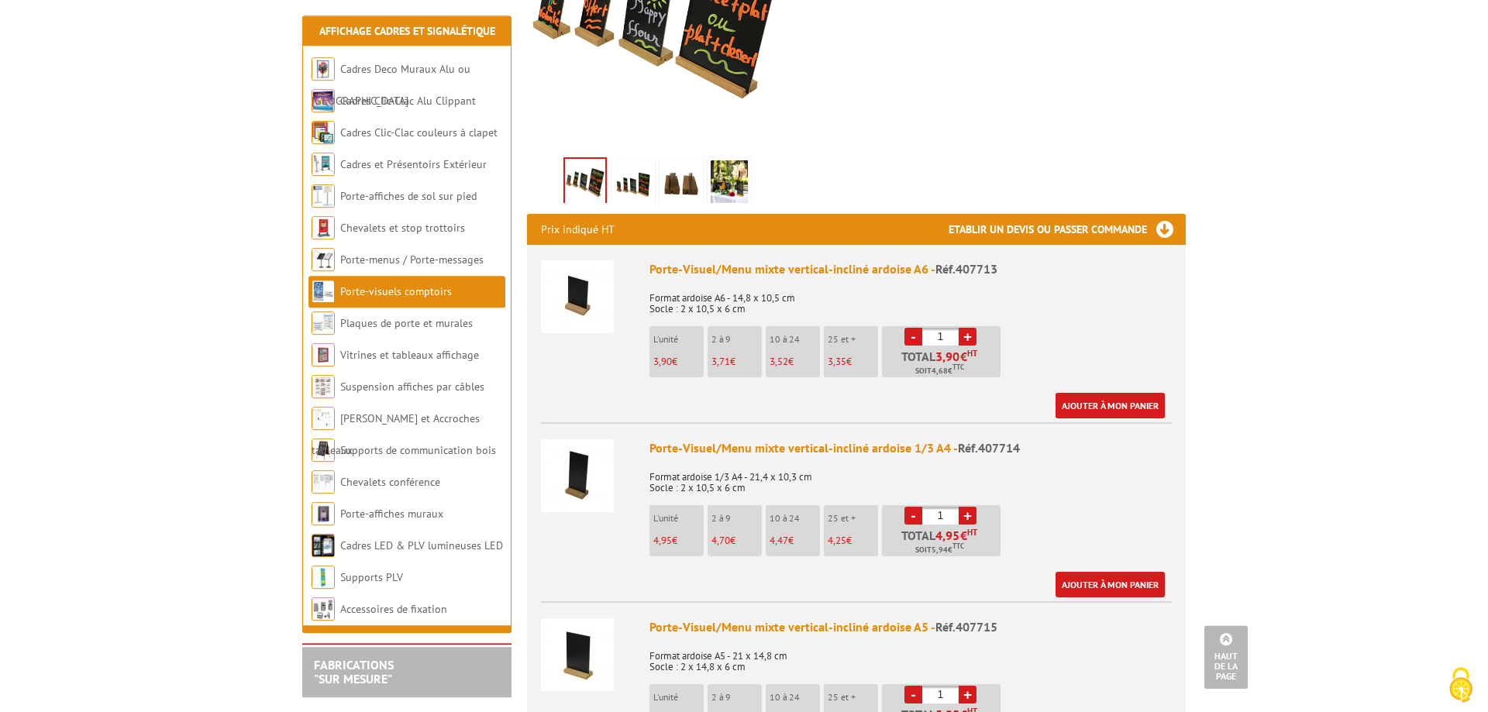
scroll to position [395, 0]
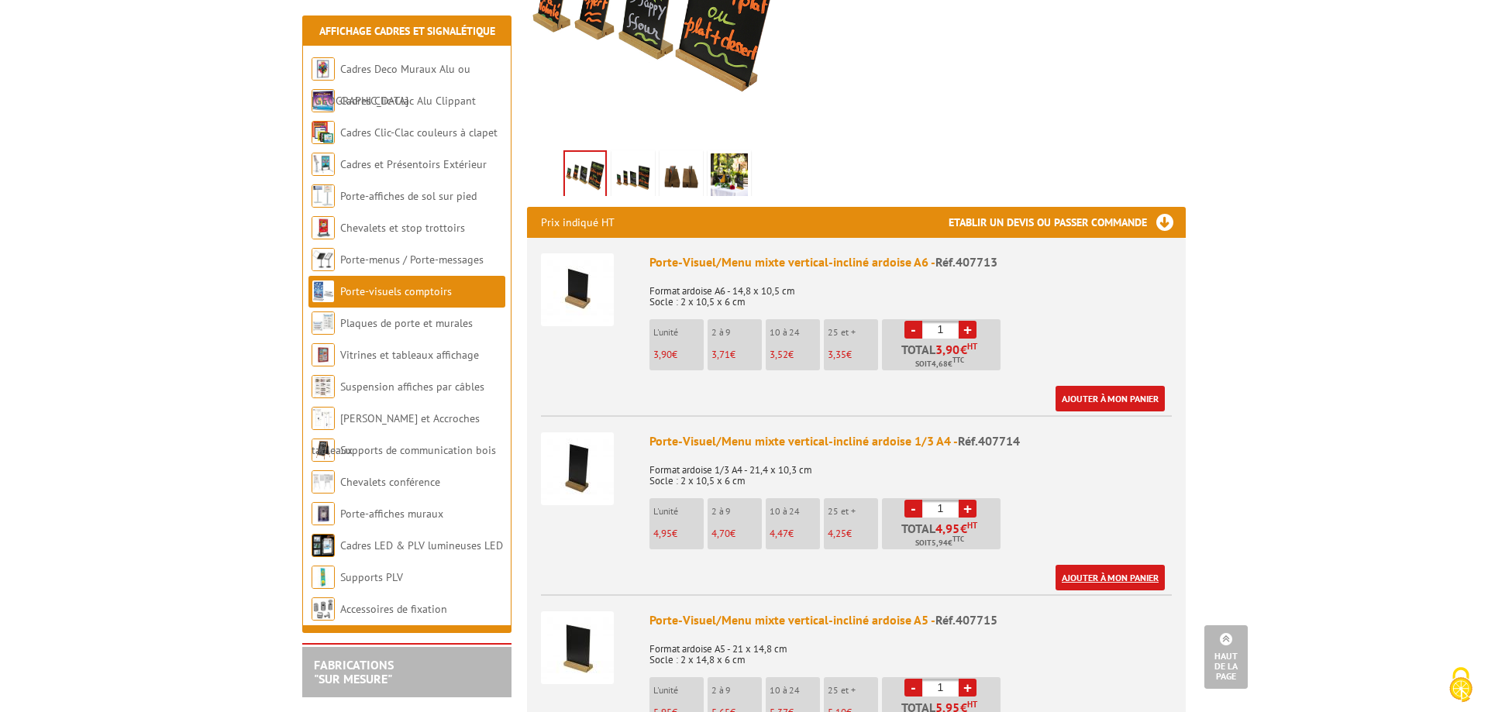
click at [1115, 565] on link "Ajouter à mon panier" at bounding box center [1110, 578] width 109 height 26
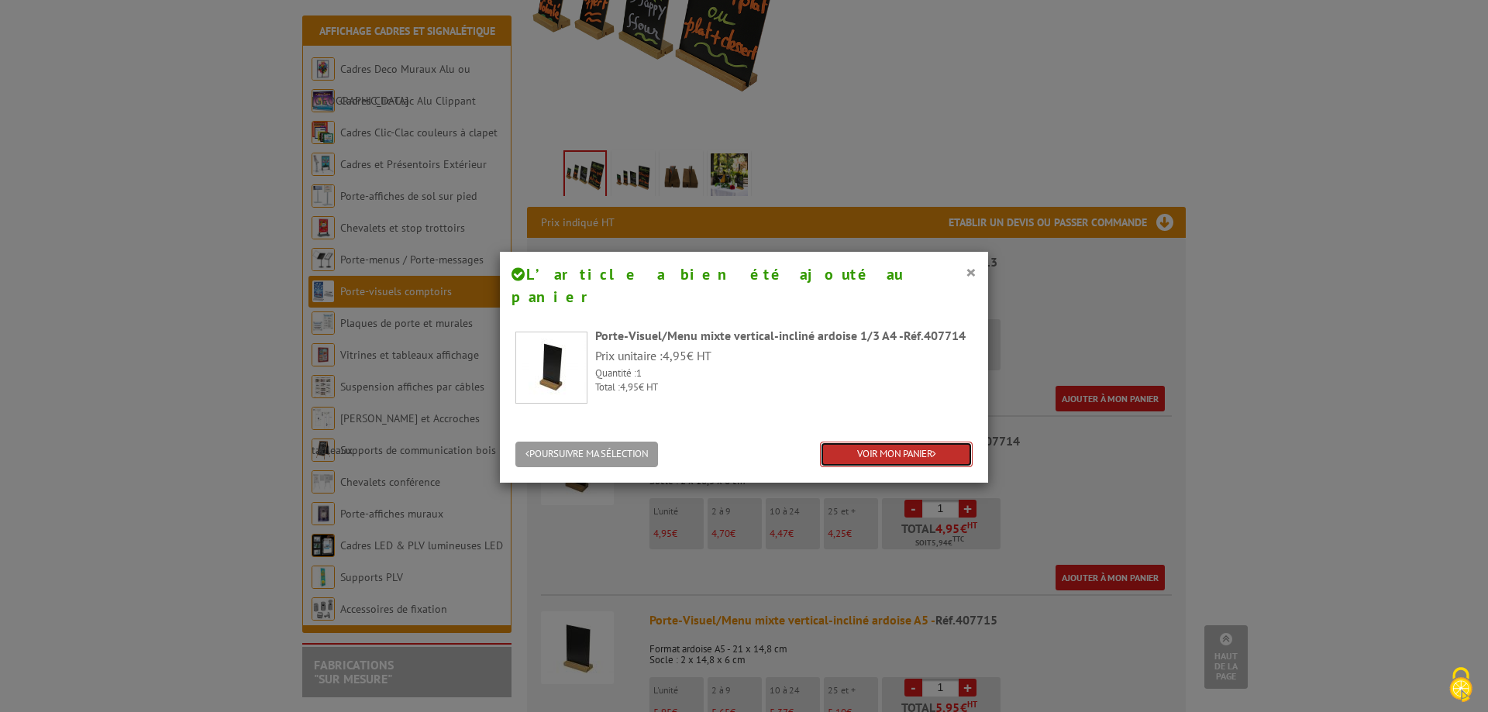
click at [833, 442] on link "VOIR MON PANIER" at bounding box center [896, 455] width 153 height 26
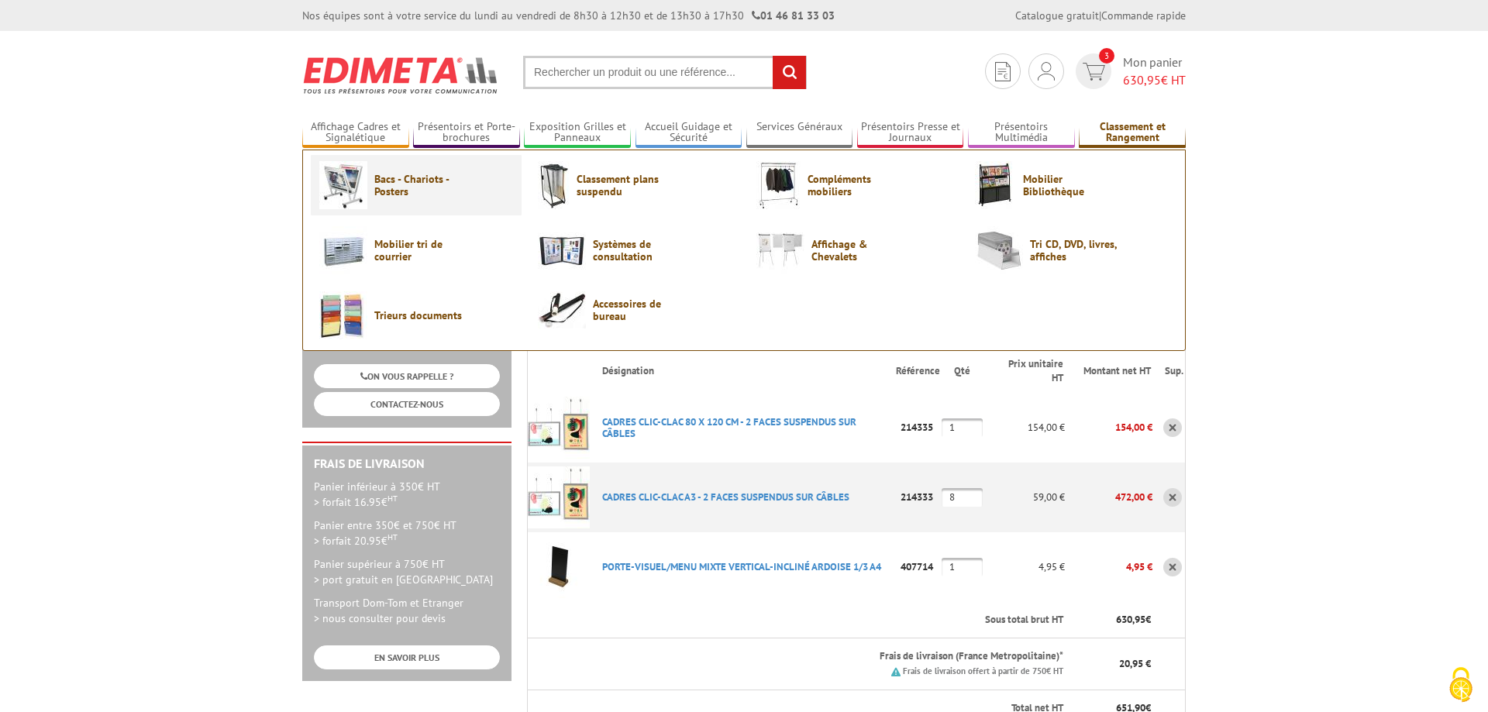
click at [431, 194] on span "Bacs - Chariots - Posters" at bounding box center [420, 185] width 93 height 25
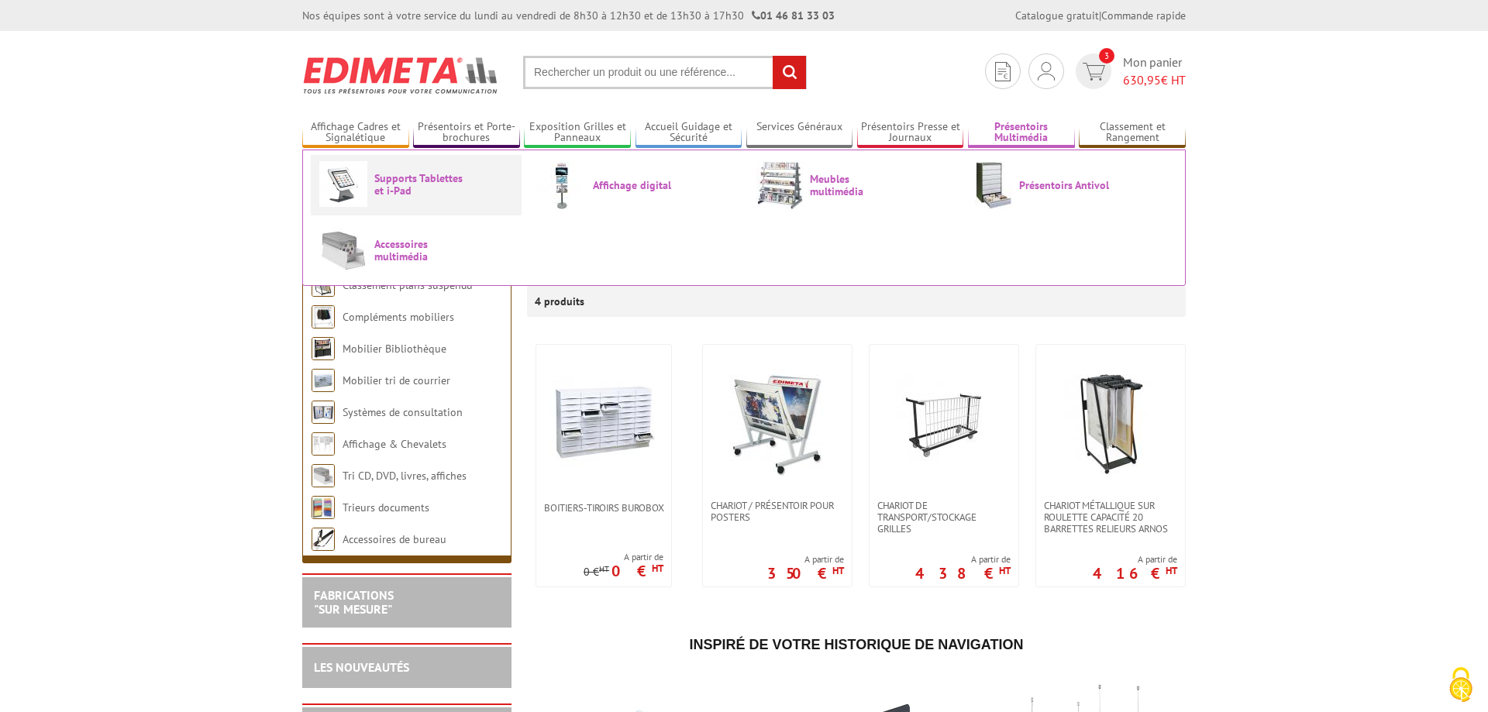
click at [382, 177] on span "Supports Tablettes et i-Pad" at bounding box center [420, 184] width 93 height 25
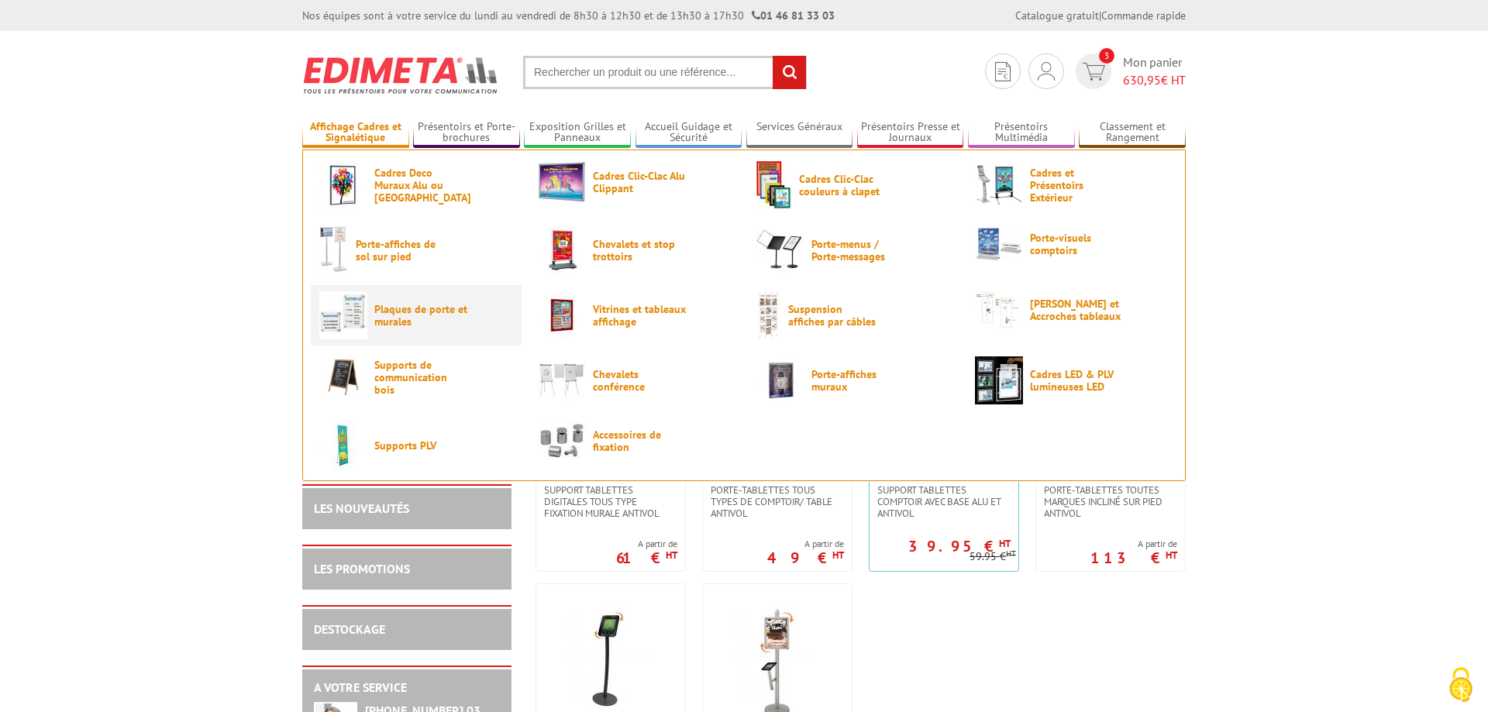
click at [420, 300] on link "Plaques de porte et murales" at bounding box center [416, 315] width 194 height 48
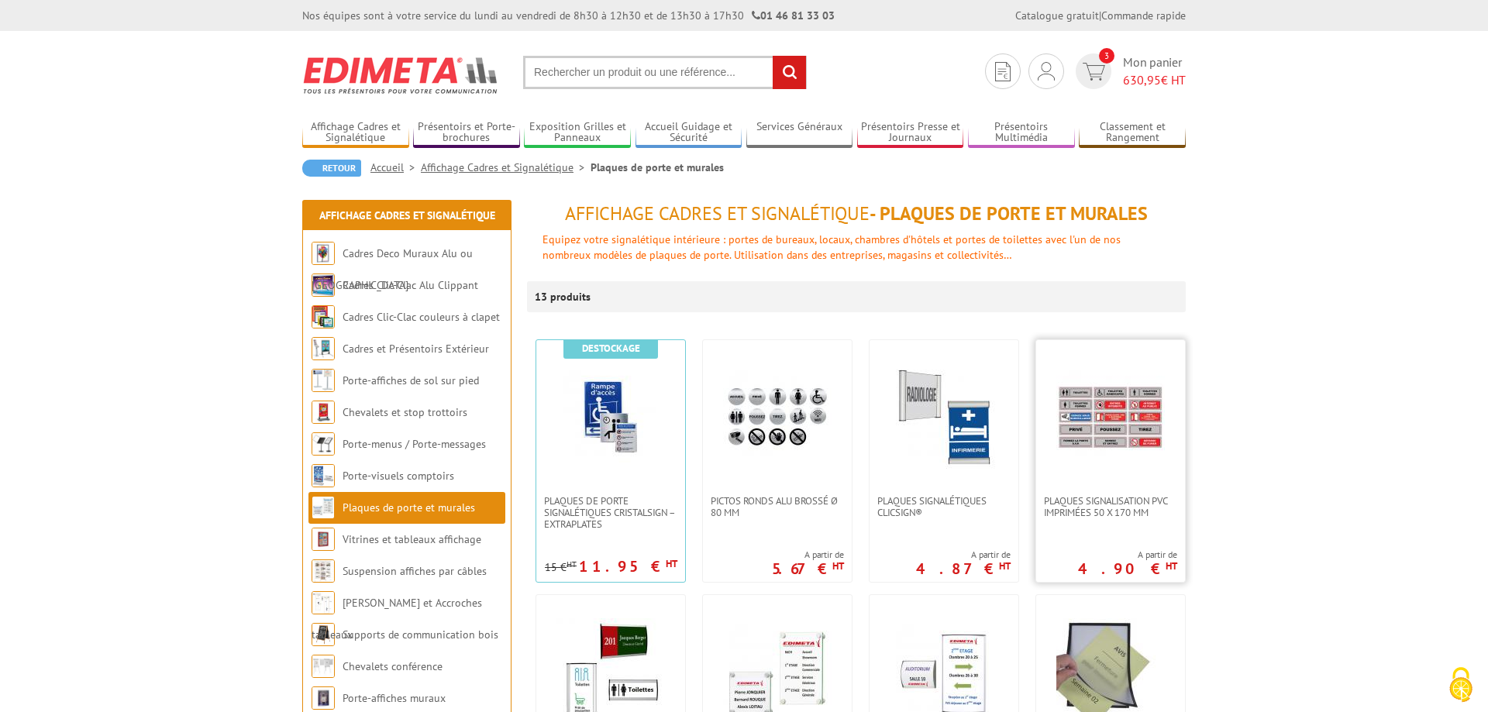
click at [1131, 474] on link at bounding box center [1110, 417] width 149 height 155
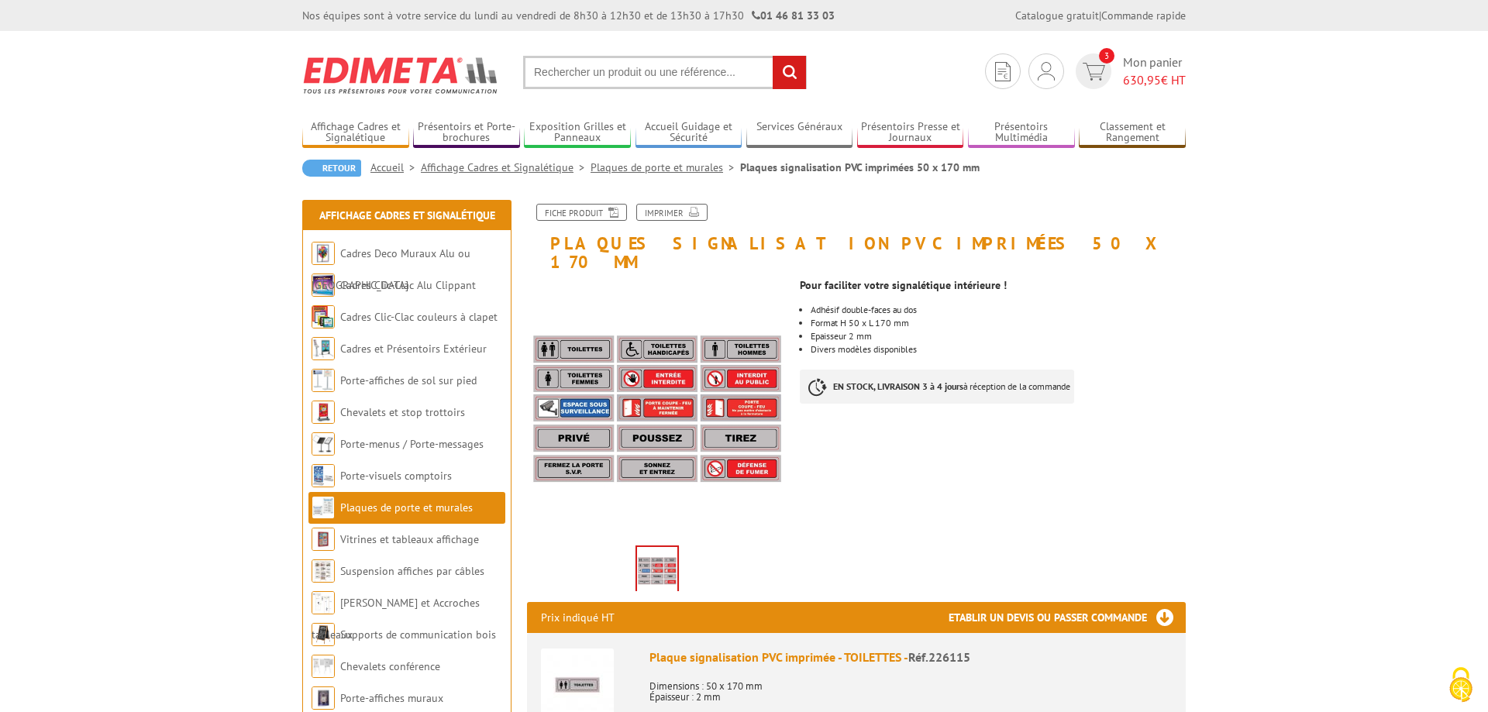
click at [388, 509] on link "Plaques de porte et murales" at bounding box center [406, 508] width 133 height 14
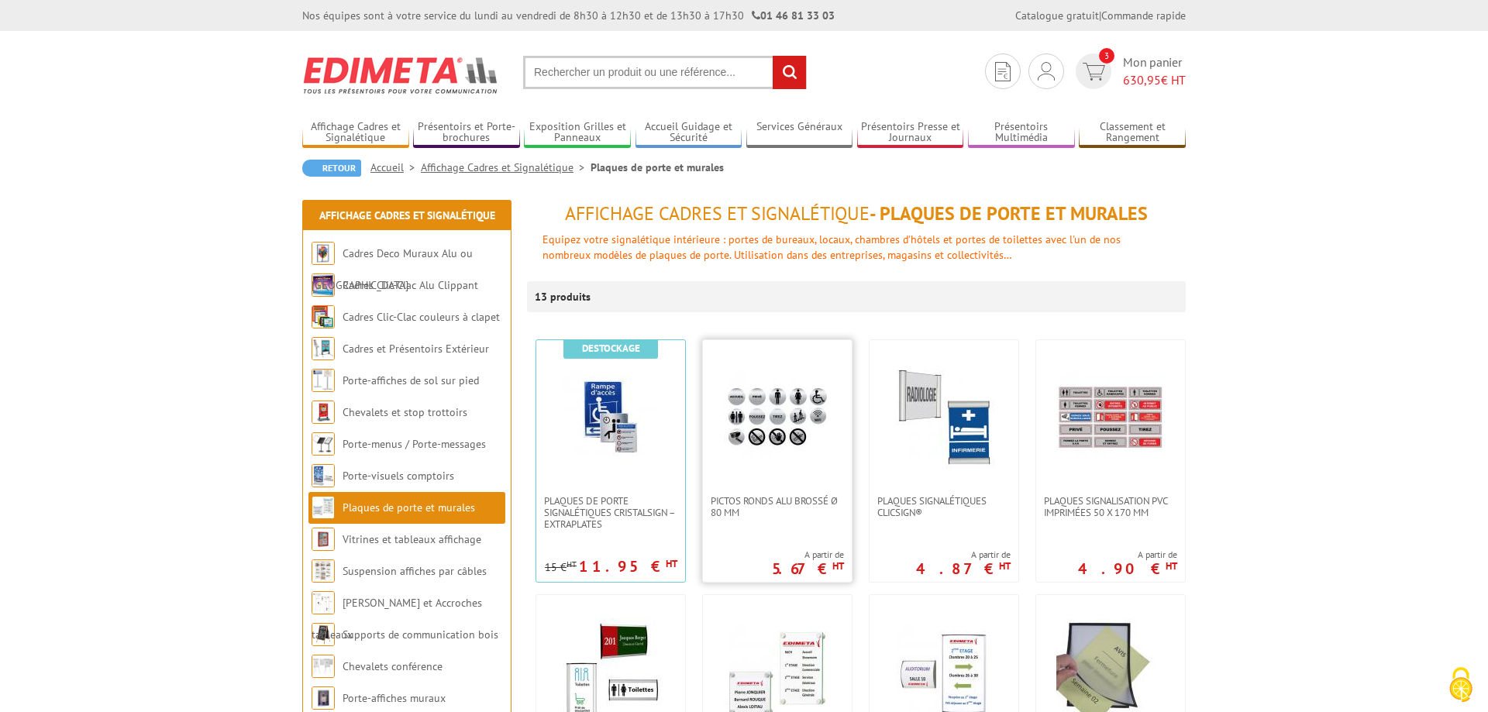
click at [801, 416] on img at bounding box center [777, 418] width 109 height 109
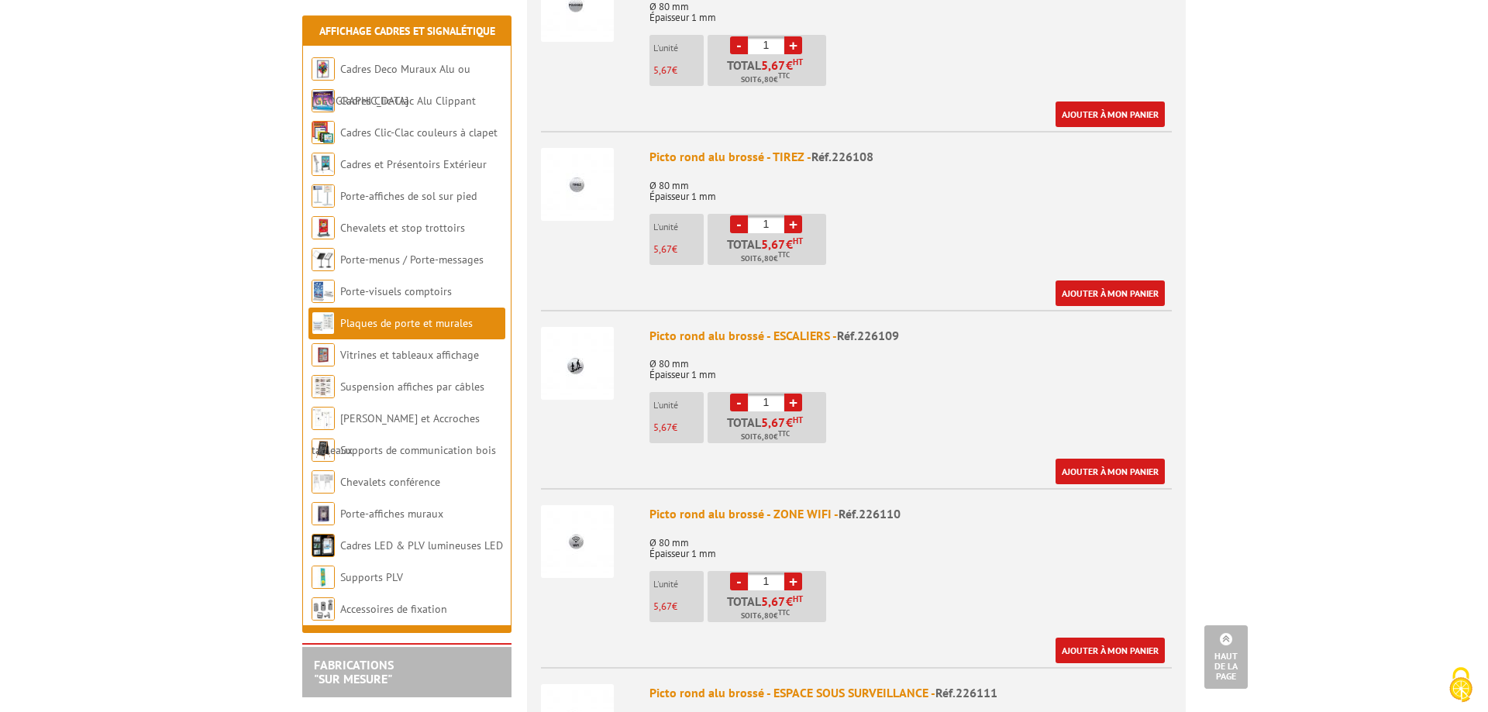
scroll to position [1739, 0]
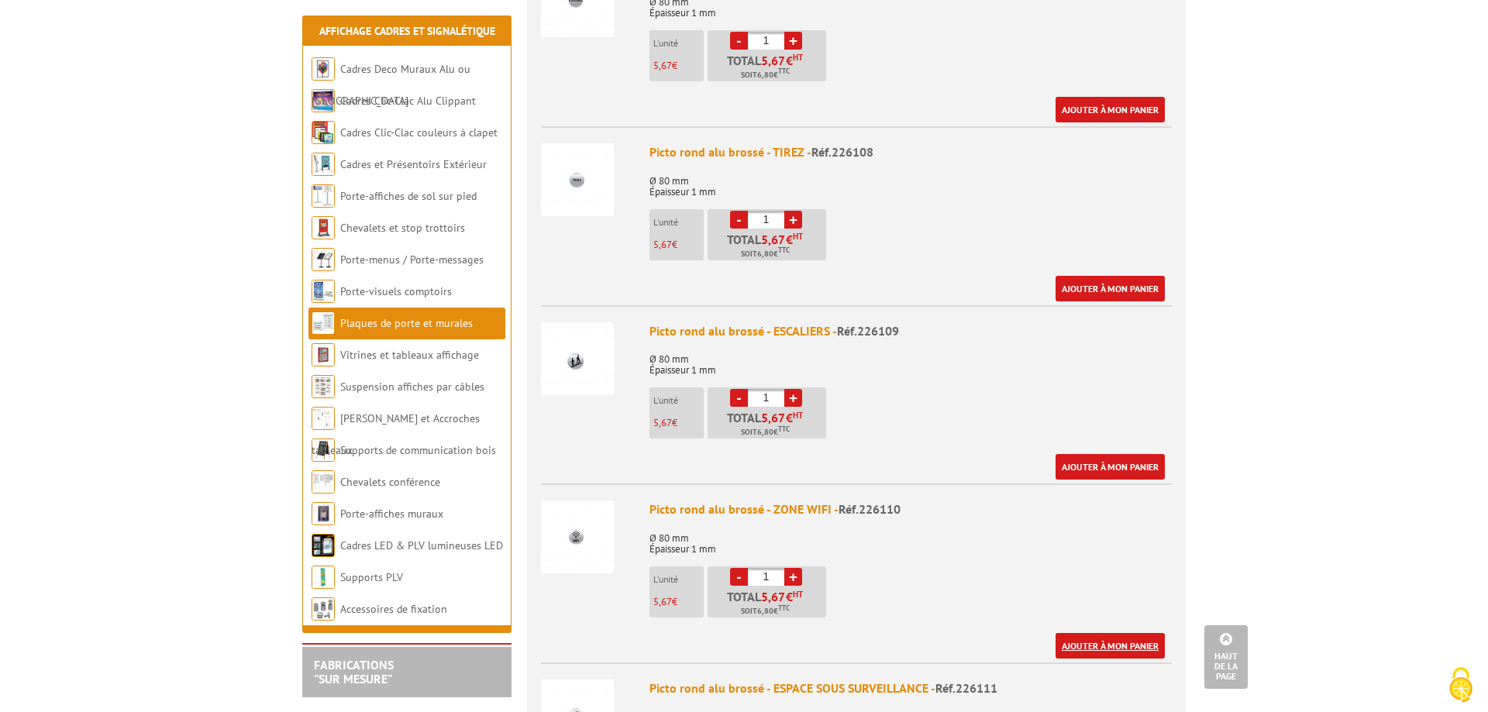
click at [1092, 643] on link "Ajouter à mon panier" at bounding box center [1110, 646] width 109 height 26
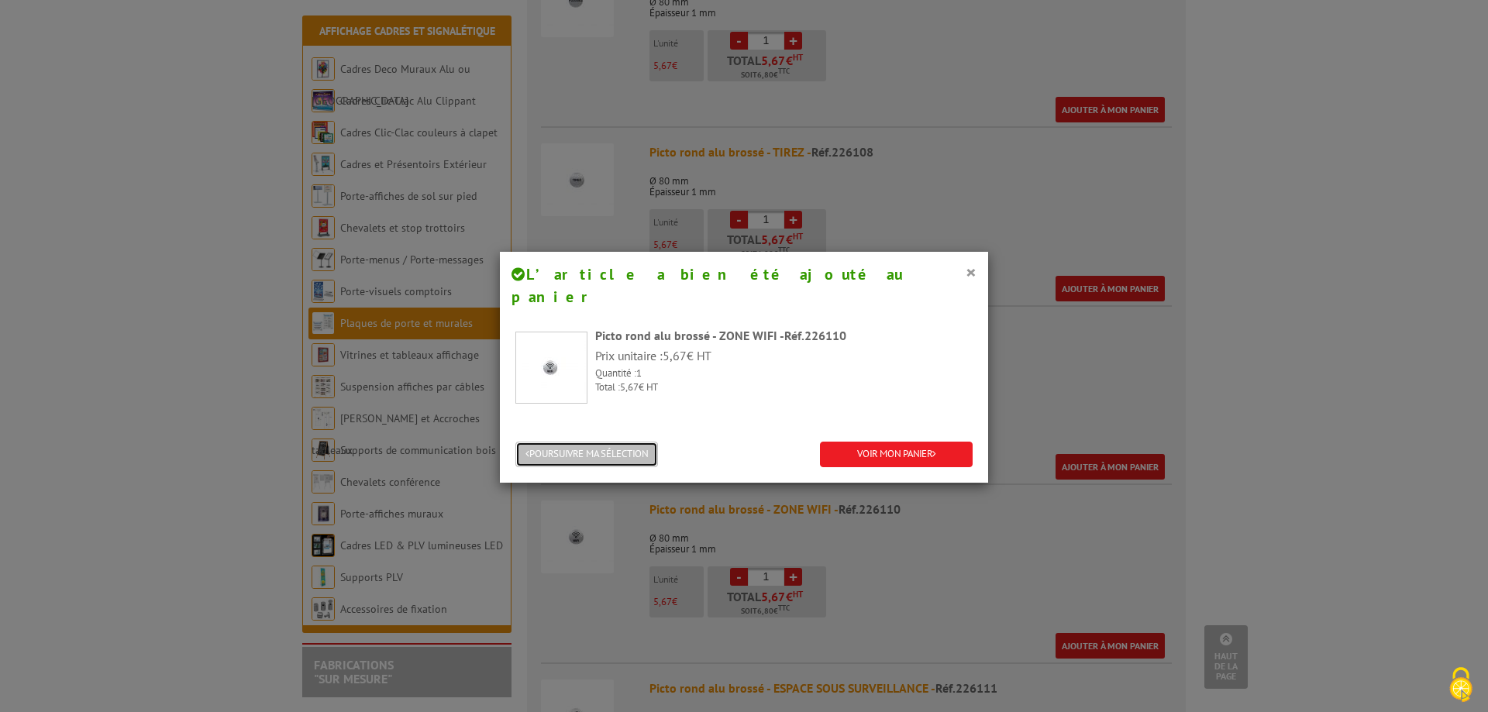
click at [646, 442] on button "POURSUIVRE MA SÉLECTION" at bounding box center [586, 455] width 143 height 26
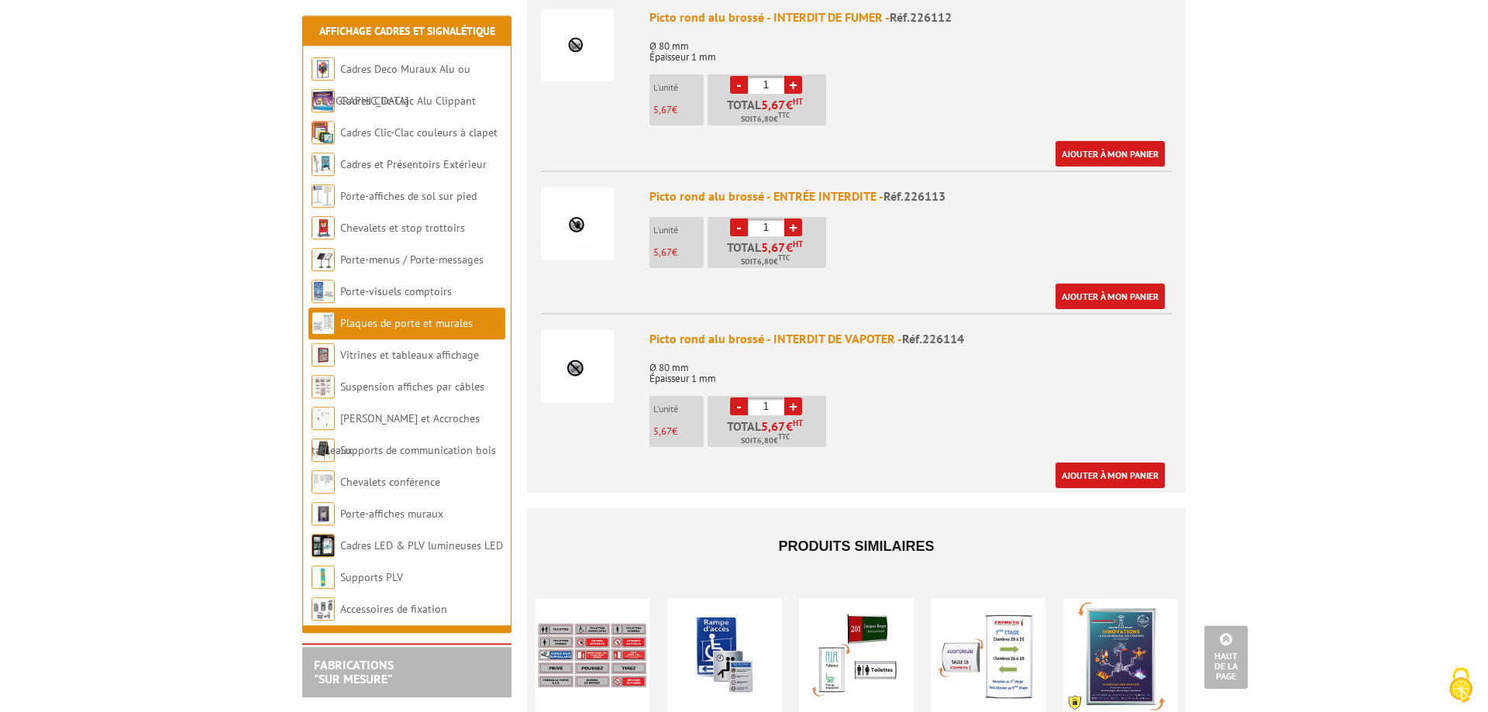
scroll to position [2609, 0]
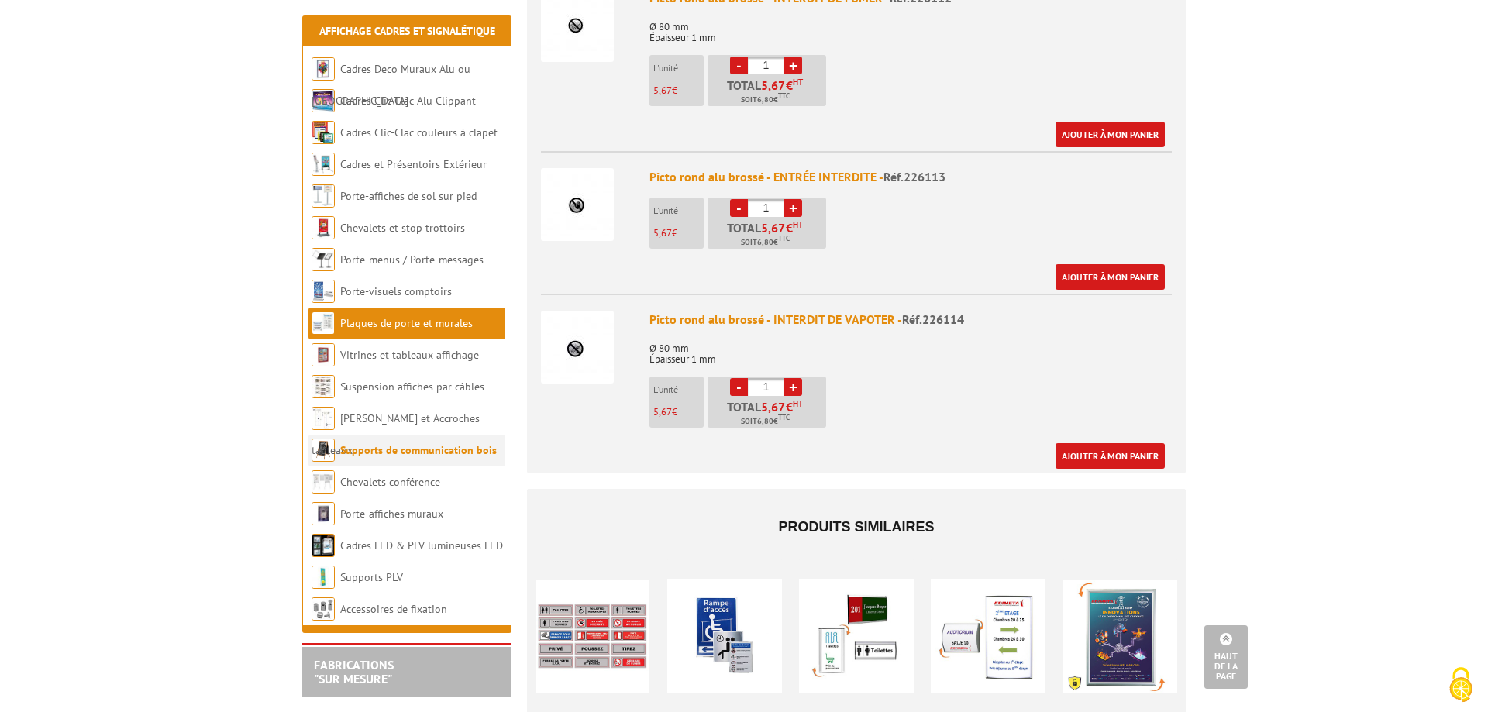
click at [427, 452] on link "Supports de communication bois" at bounding box center [418, 450] width 157 height 14
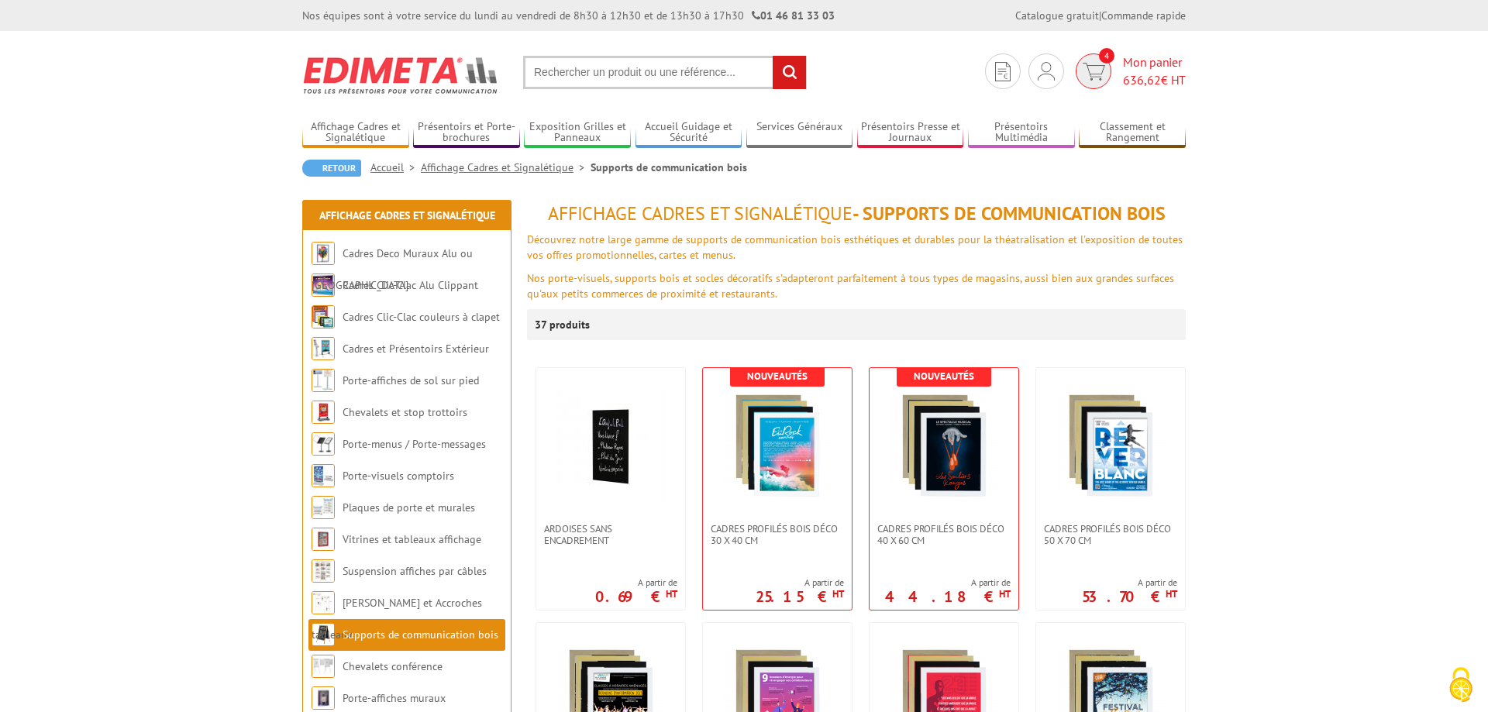
click at [1138, 71] on span "636,62 € HT" at bounding box center [1154, 80] width 63 height 18
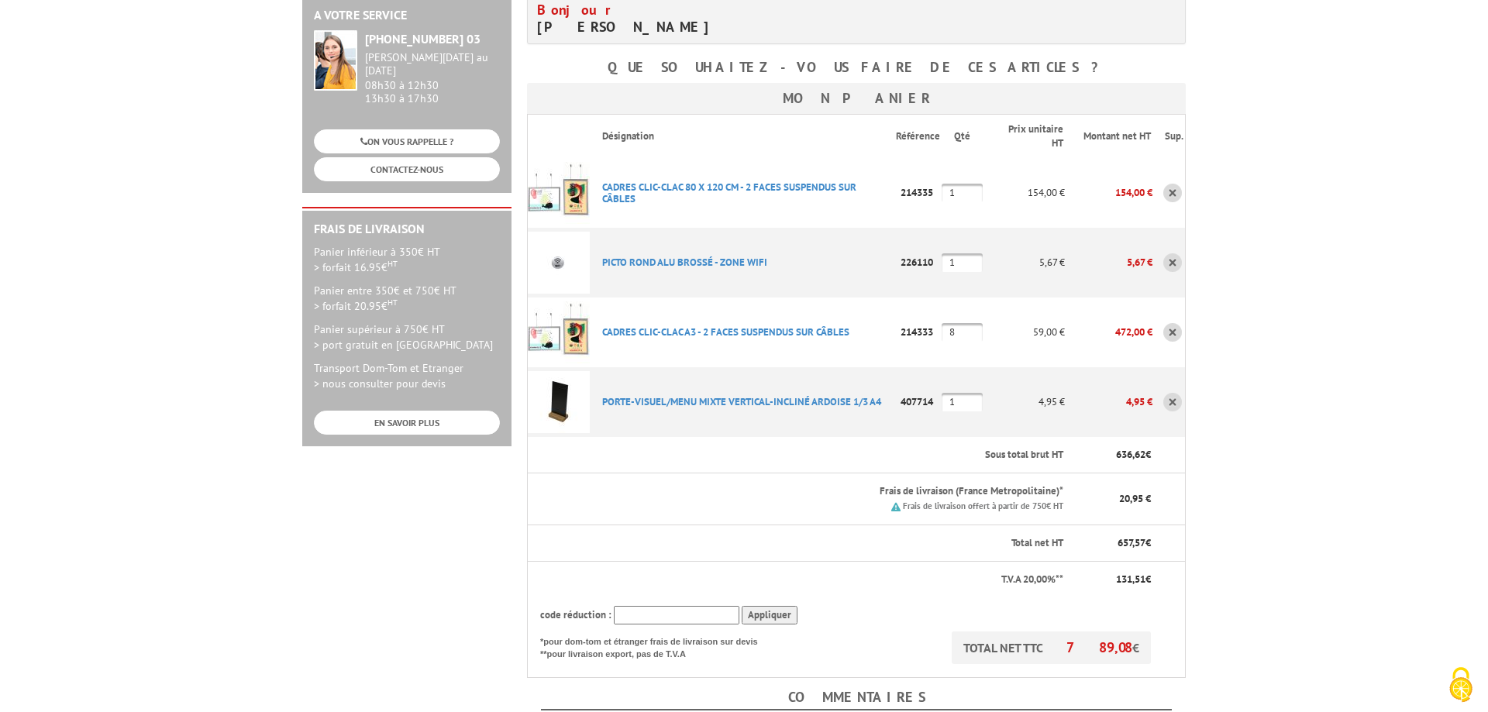
scroll to position [237, 0]
drag, startPoint x: 966, startPoint y: 260, endPoint x: 939, endPoint y: 261, distance: 27.1
click at [942, 261] on input "1" at bounding box center [962, 260] width 41 height 19
type input "2"
click at [637, 262] on link "PICTO ROND ALU BROSSé - ZONE WIFI" at bounding box center [684, 259] width 165 height 13
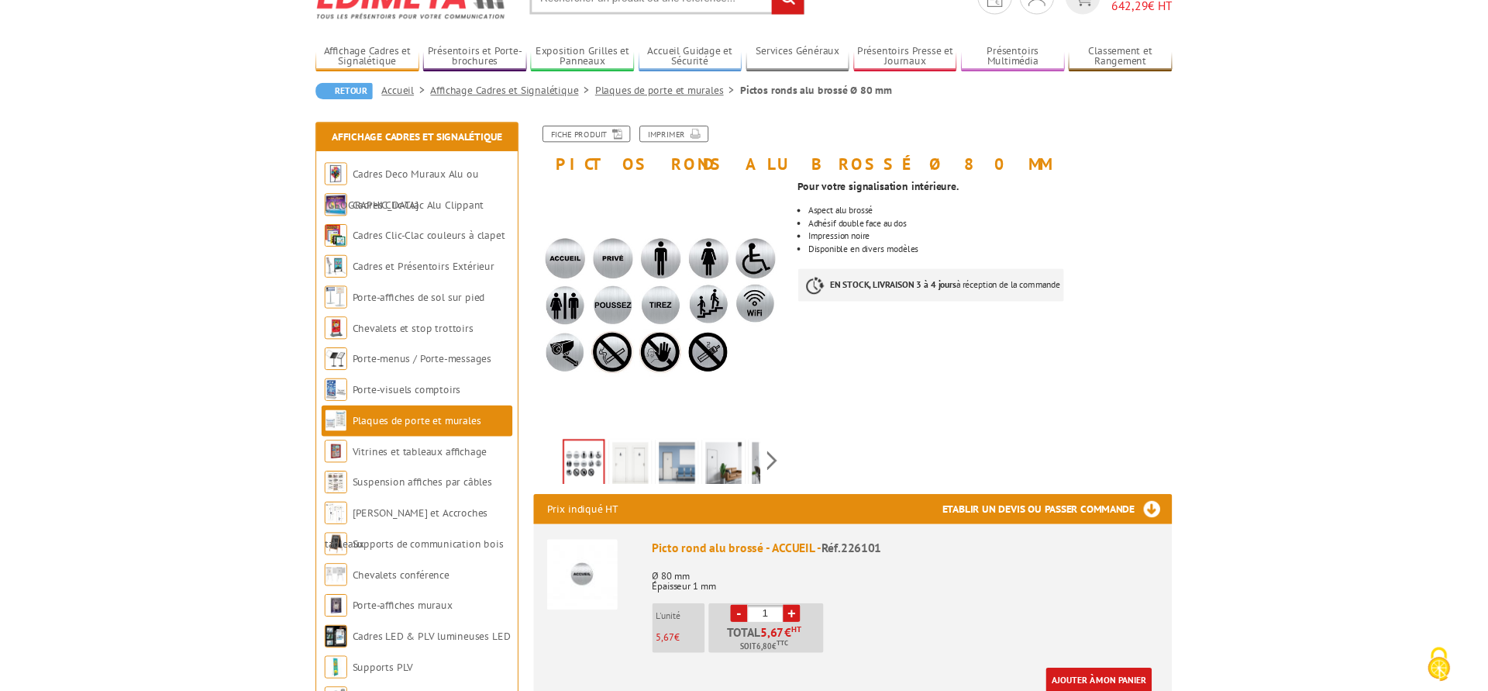
scroll to position [79, 0]
